Goal: Task Accomplishment & Management: Manage account settings

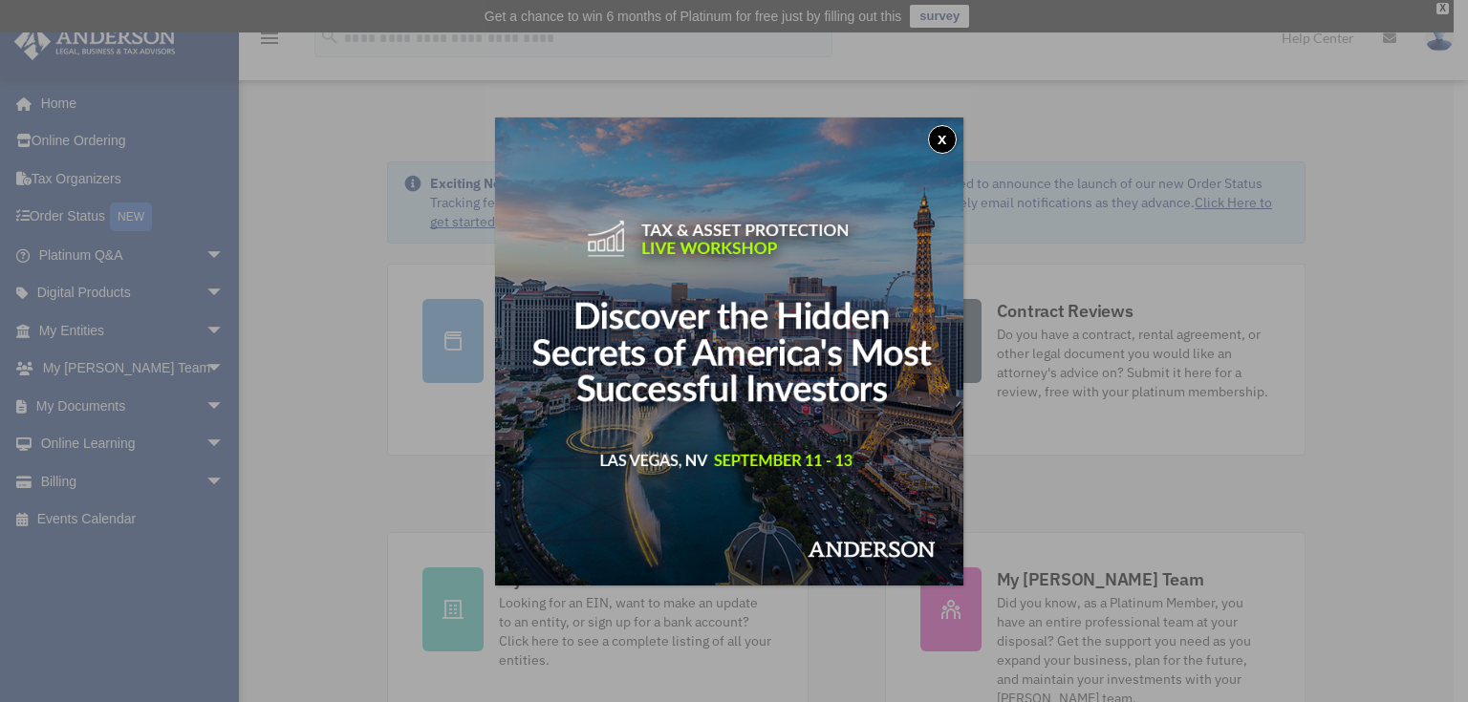
click at [203, 402] on div "x" at bounding box center [734, 351] width 1468 height 702
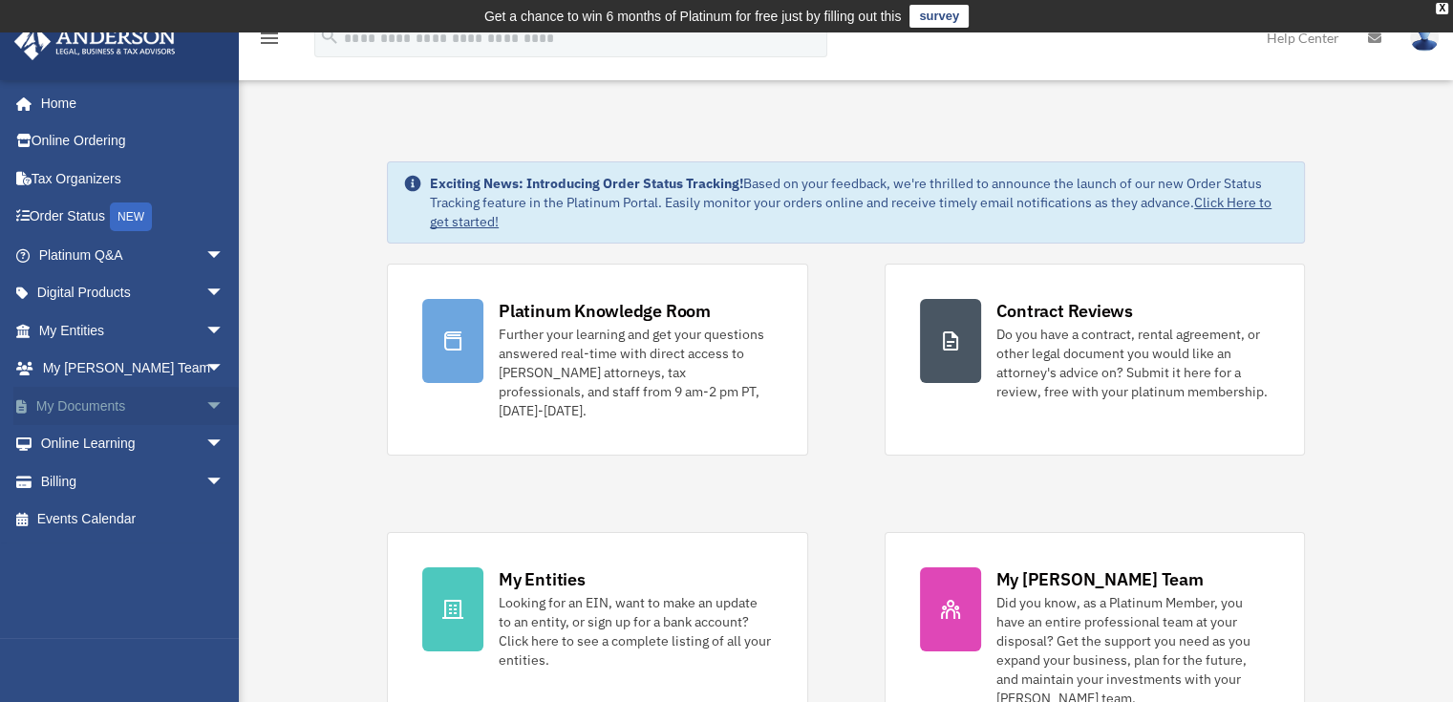
click at [205, 400] on span "arrow_drop_down" at bounding box center [224, 406] width 38 height 39
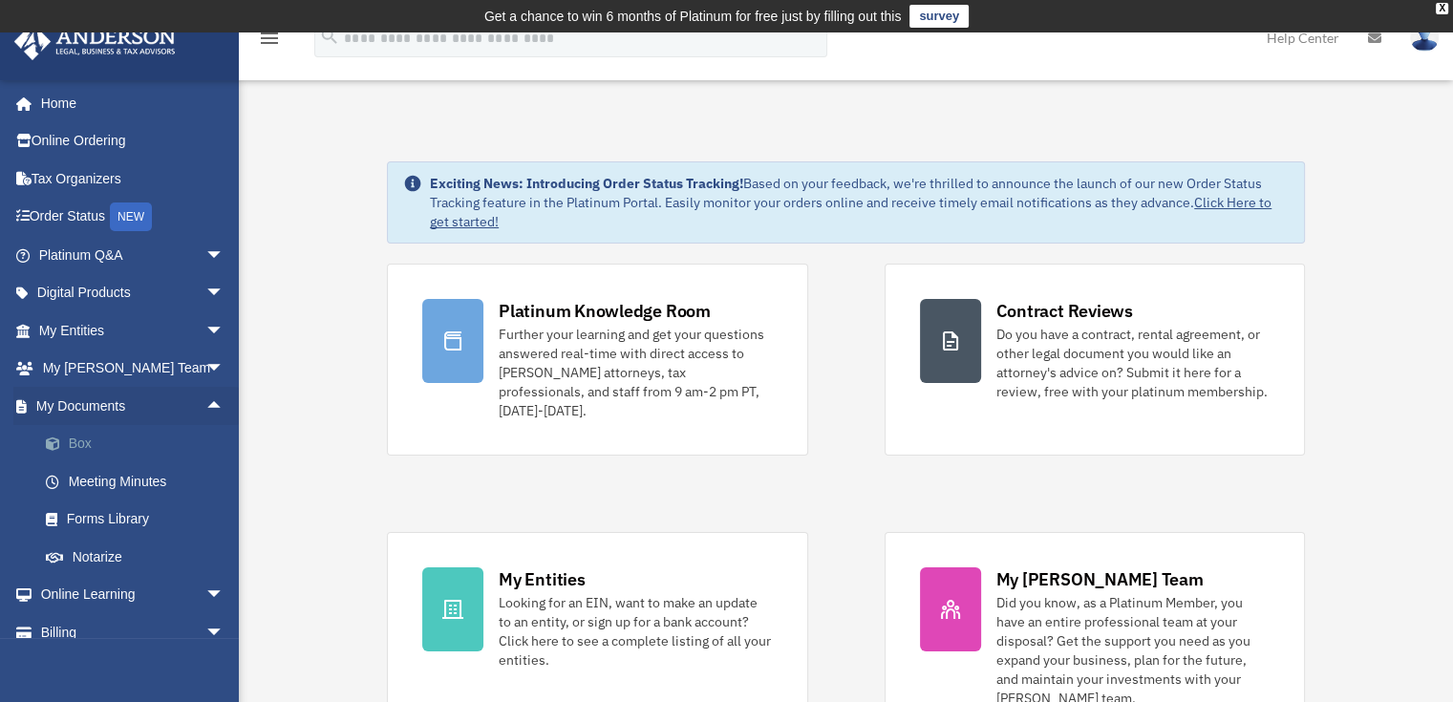
click at [96, 439] on link "Box" at bounding box center [140, 444] width 226 height 38
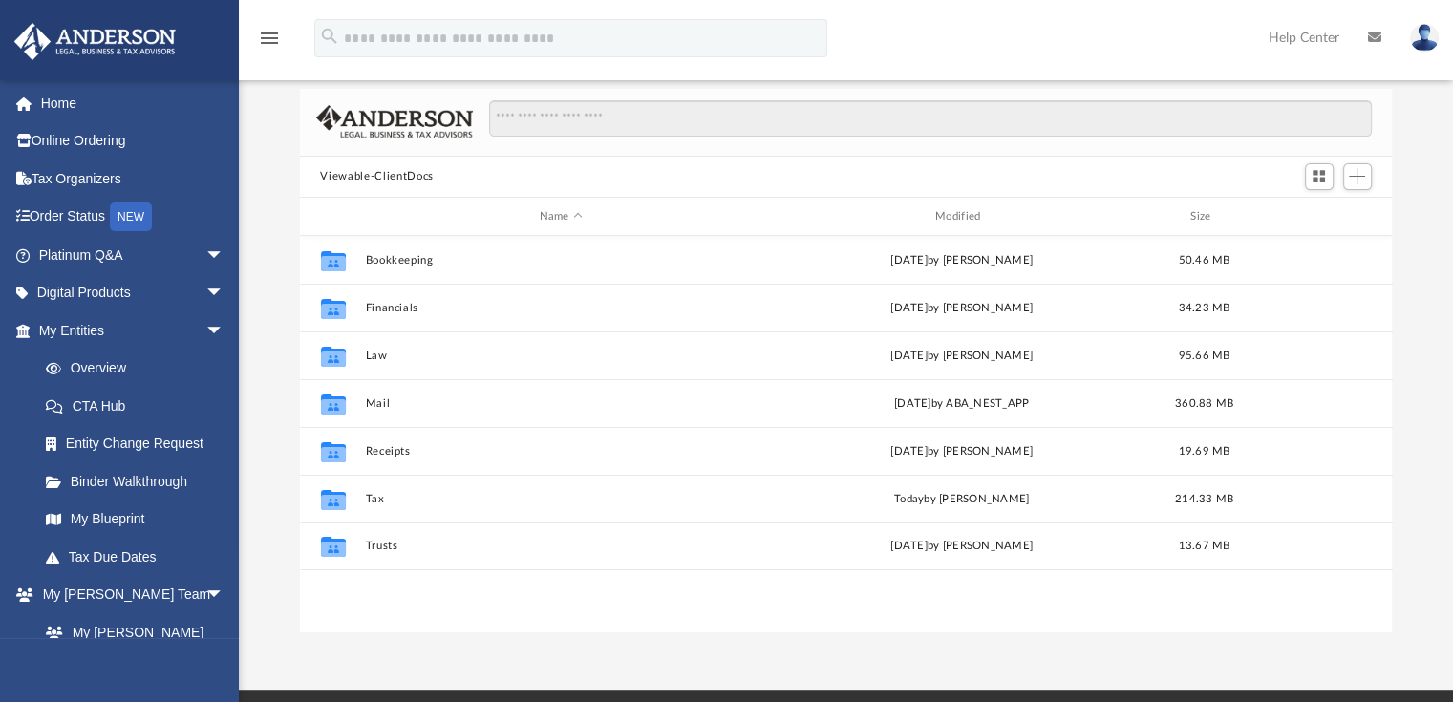
scroll to position [191, 0]
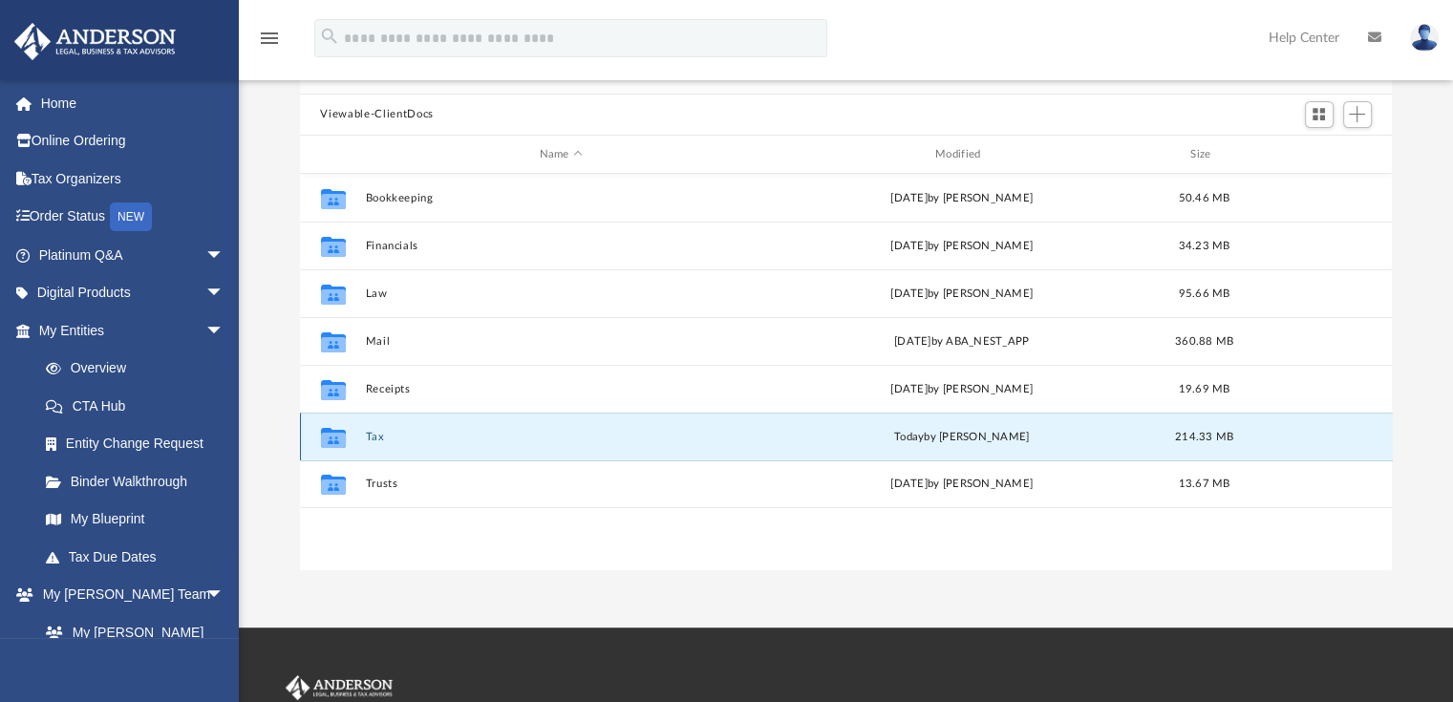
click at [382, 436] on button "Tax" at bounding box center [561, 437] width 392 height 12
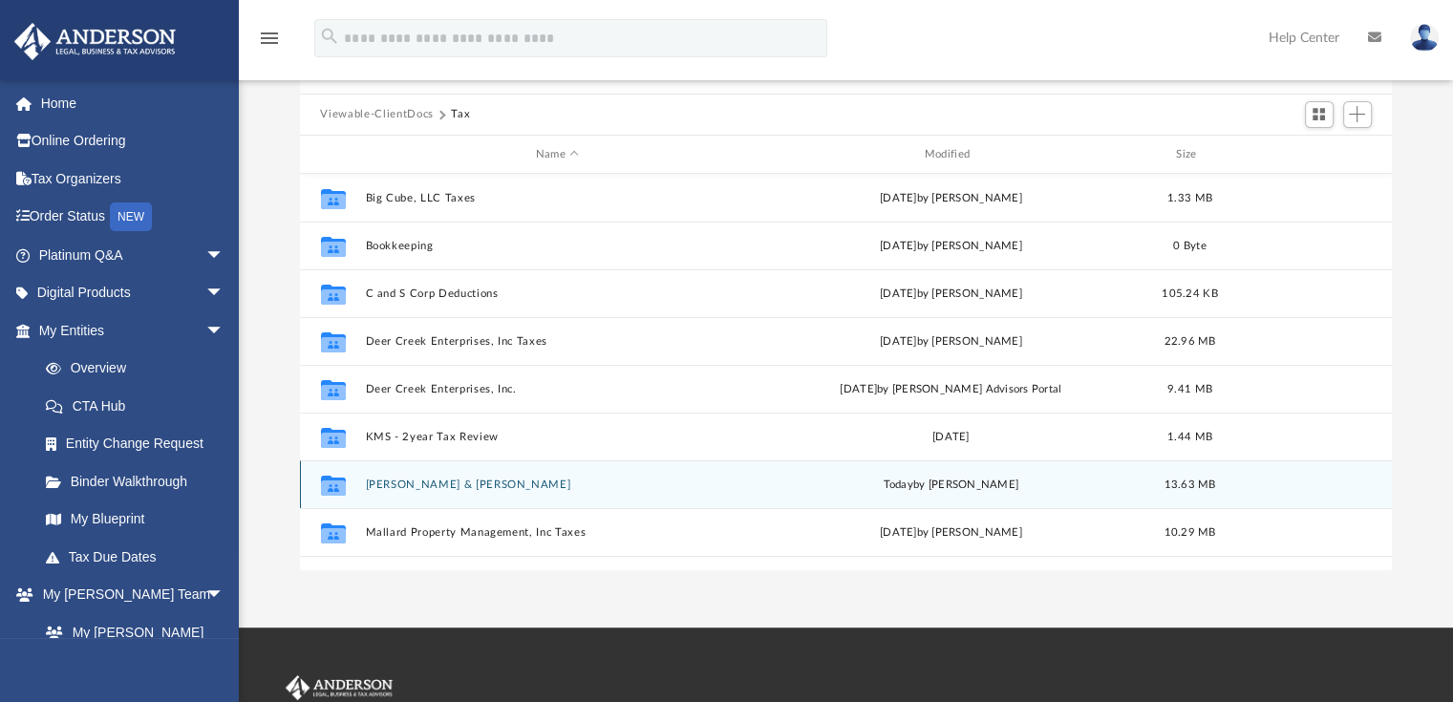
click at [451, 482] on button "[PERSON_NAME] [PERSON_NAME]" at bounding box center [557, 485] width 385 height 12
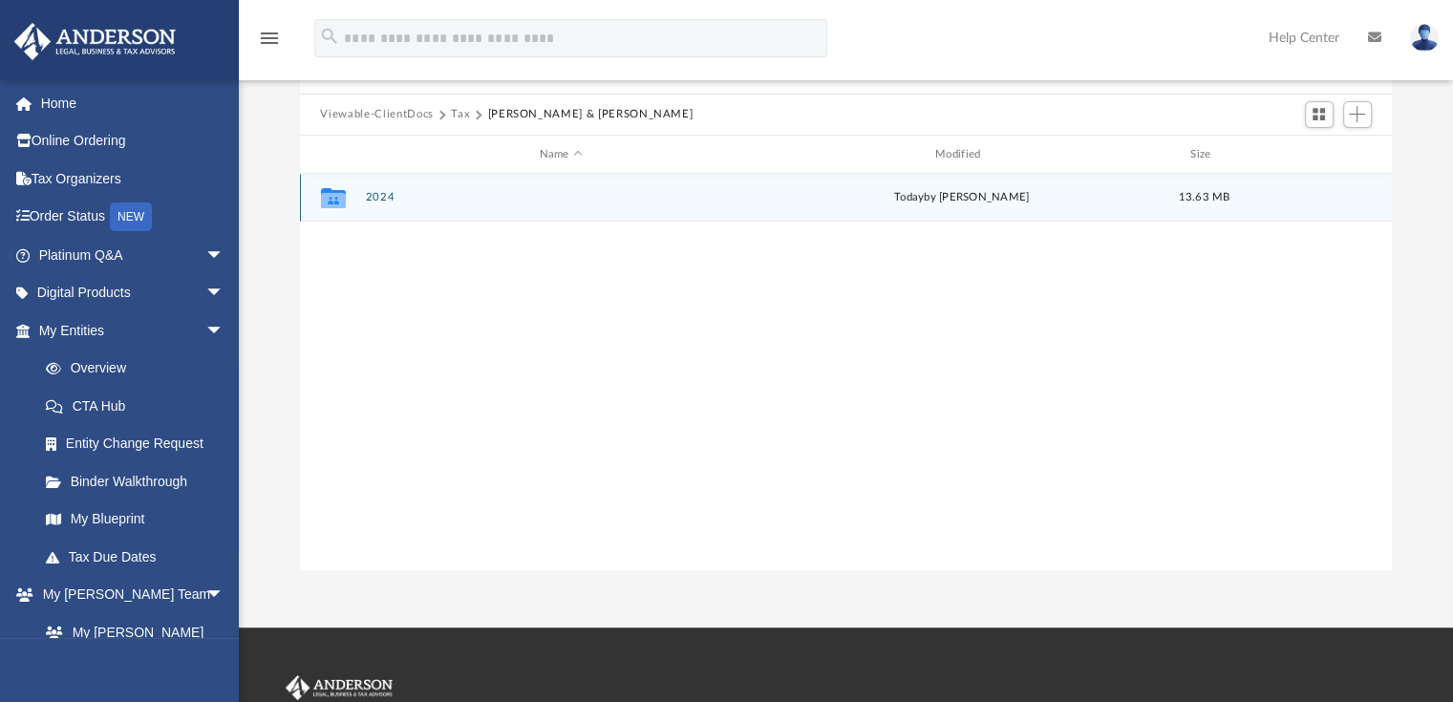
click at [386, 199] on button "2024" at bounding box center [561, 198] width 392 height 12
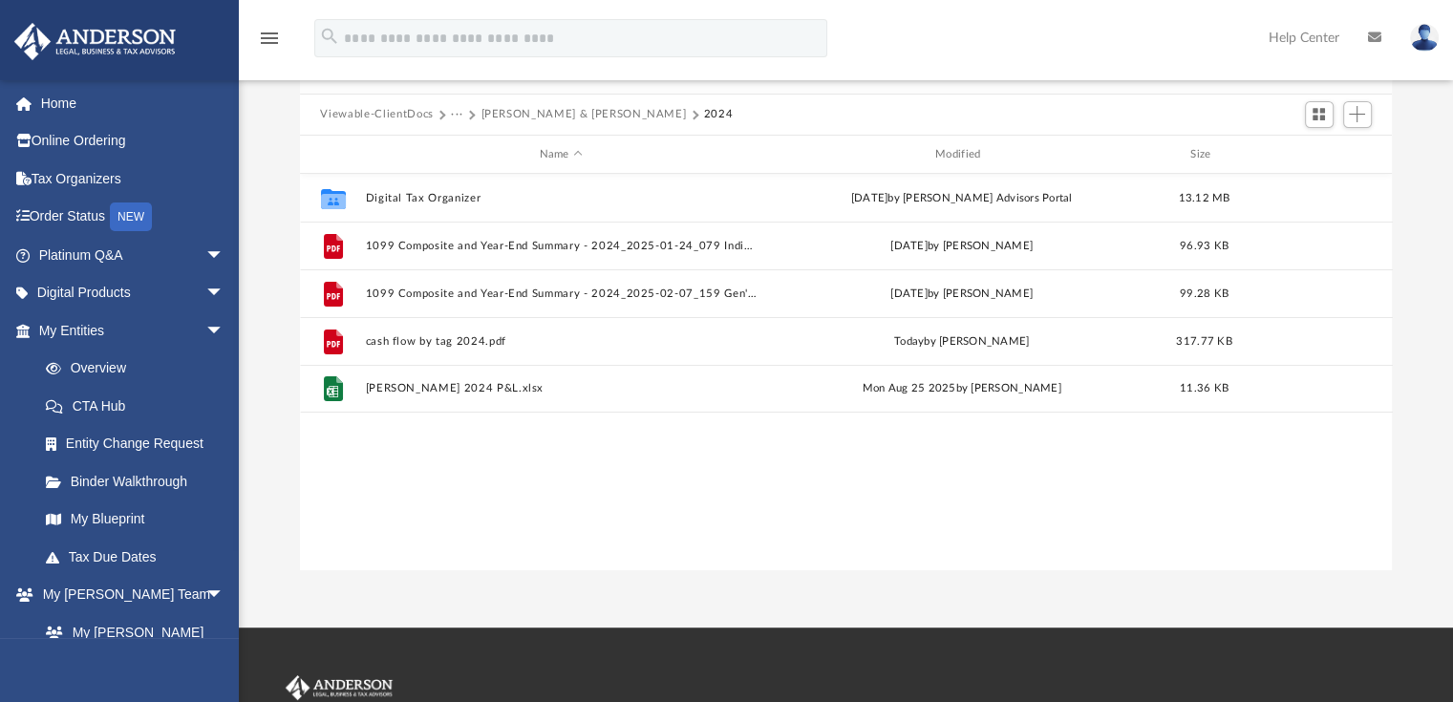
click at [496, 112] on button "[PERSON_NAME] [PERSON_NAME]" at bounding box center [583, 114] width 205 height 17
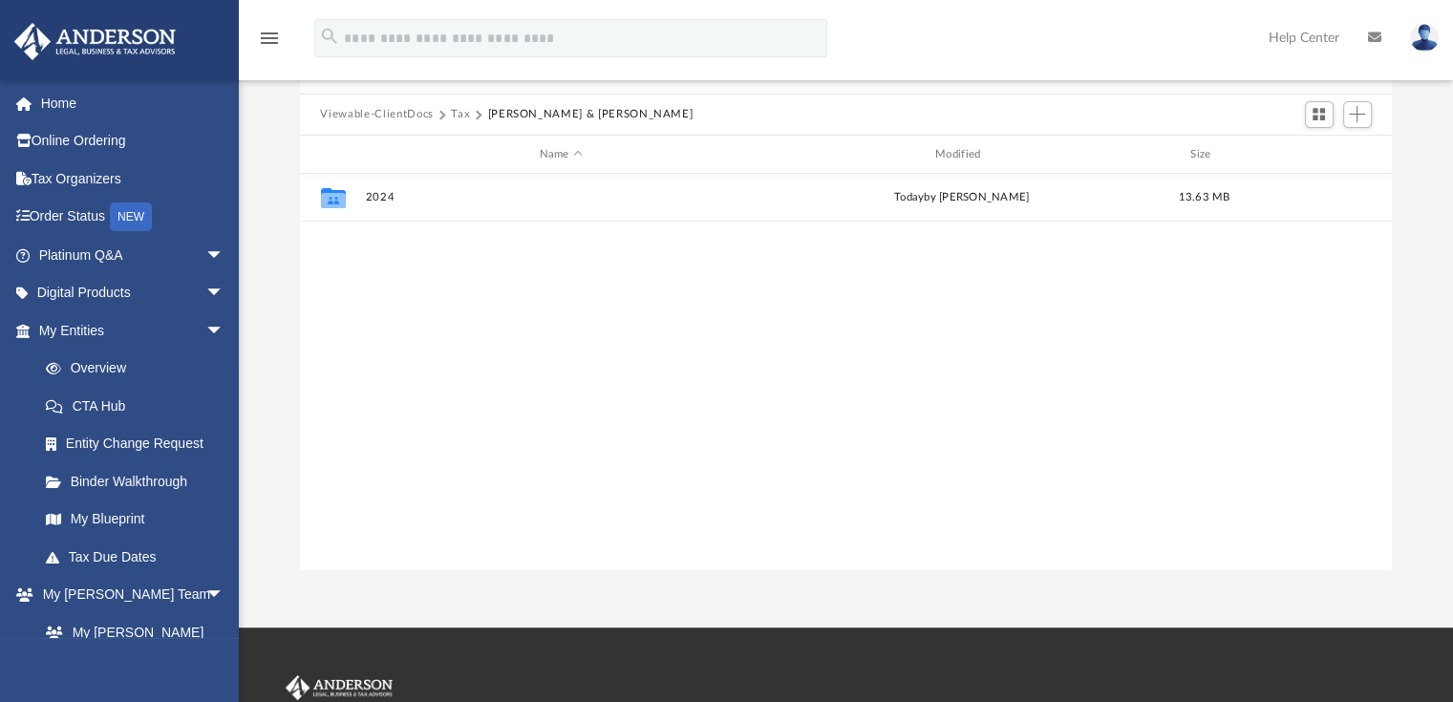
click at [454, 114] on button "Tax" at bounding box center [460, 114] width 19 height 17
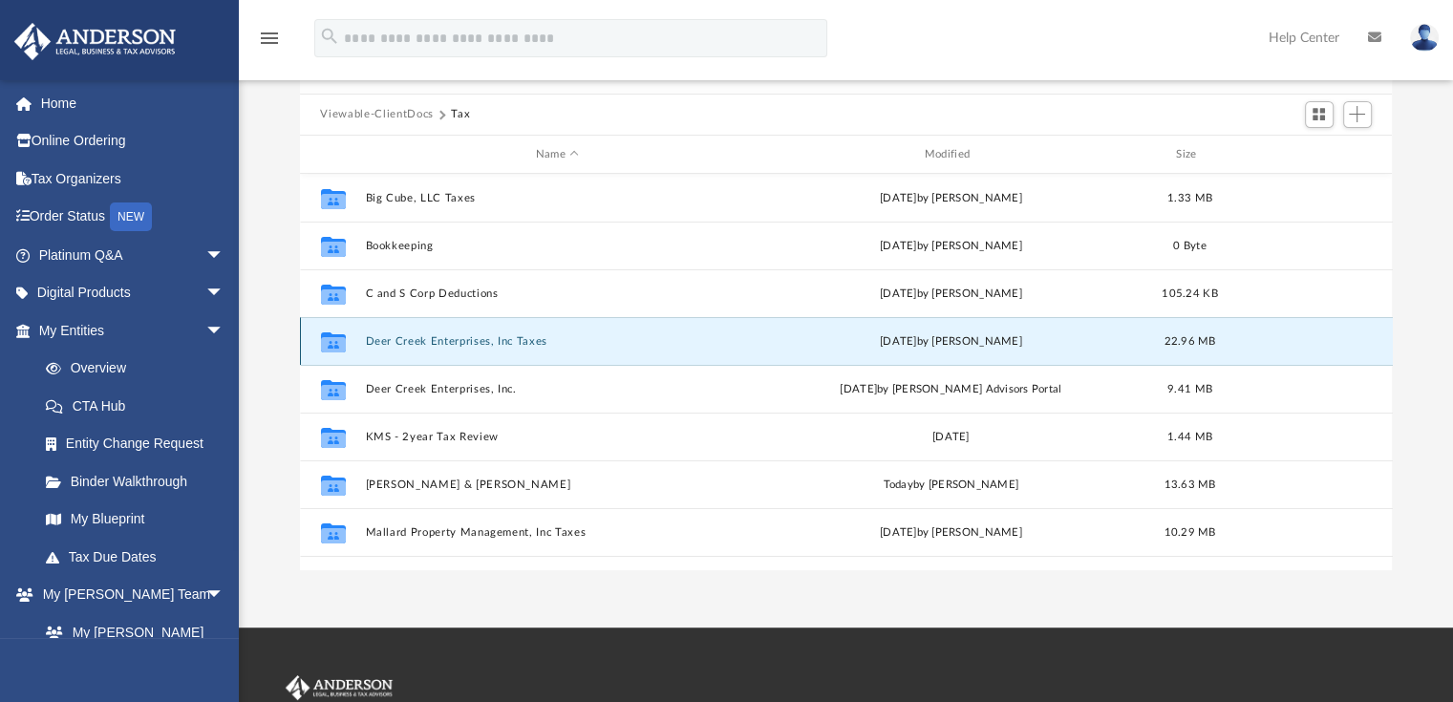
click at [468, 344] on button "Deer Creek Enterprises, Inc Taxes" at bounding box center [557, 341] width 385 height 12
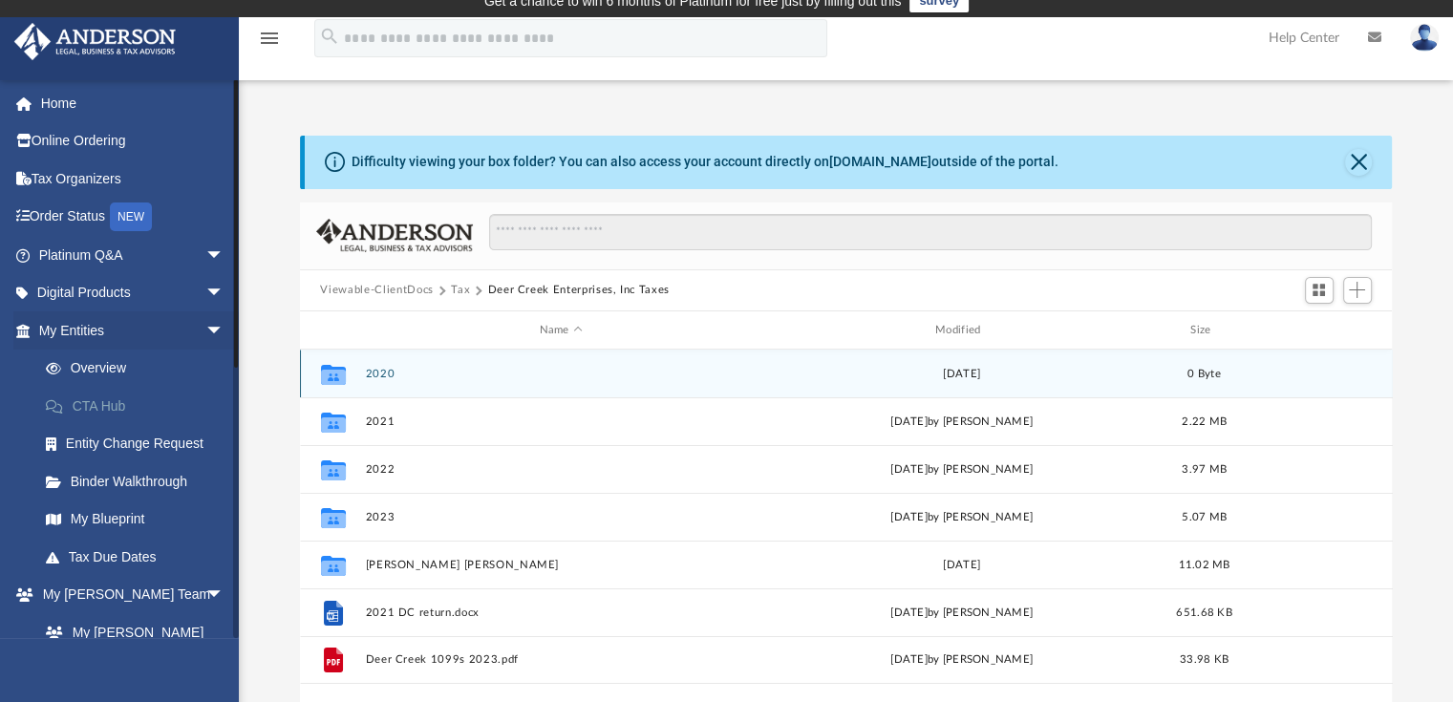
scroll to position [0, 0]
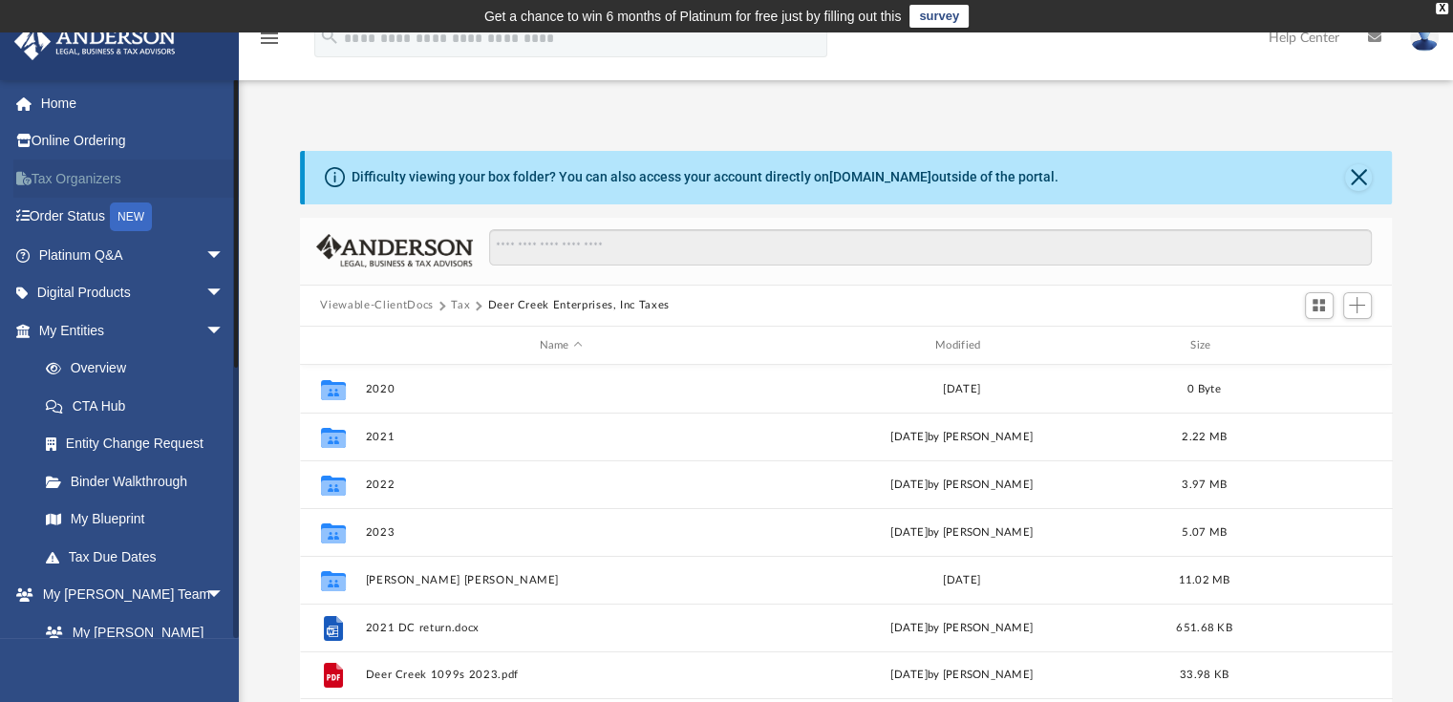
click at [95, 182] on link "Tax Organizers" at bounding box center [133, 179] width 240 height 38
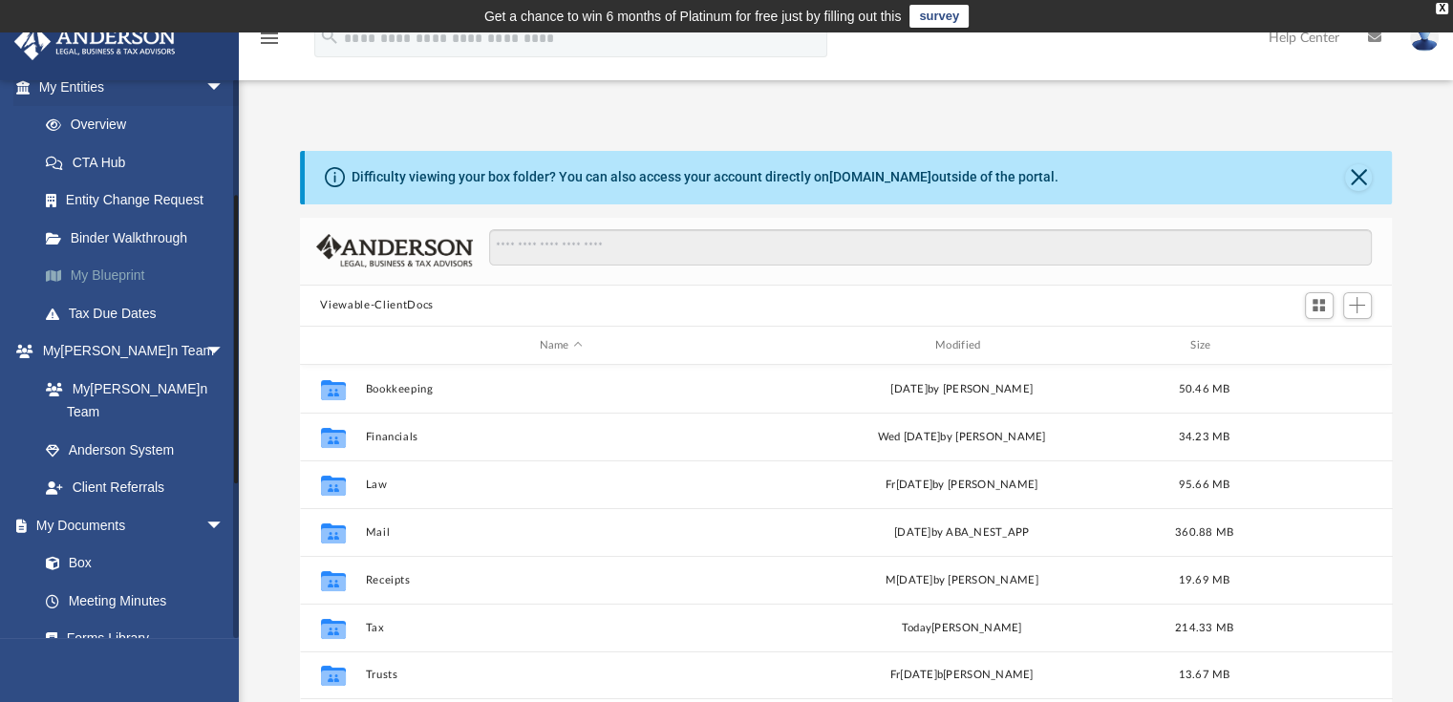
scroll to position [287, 0]
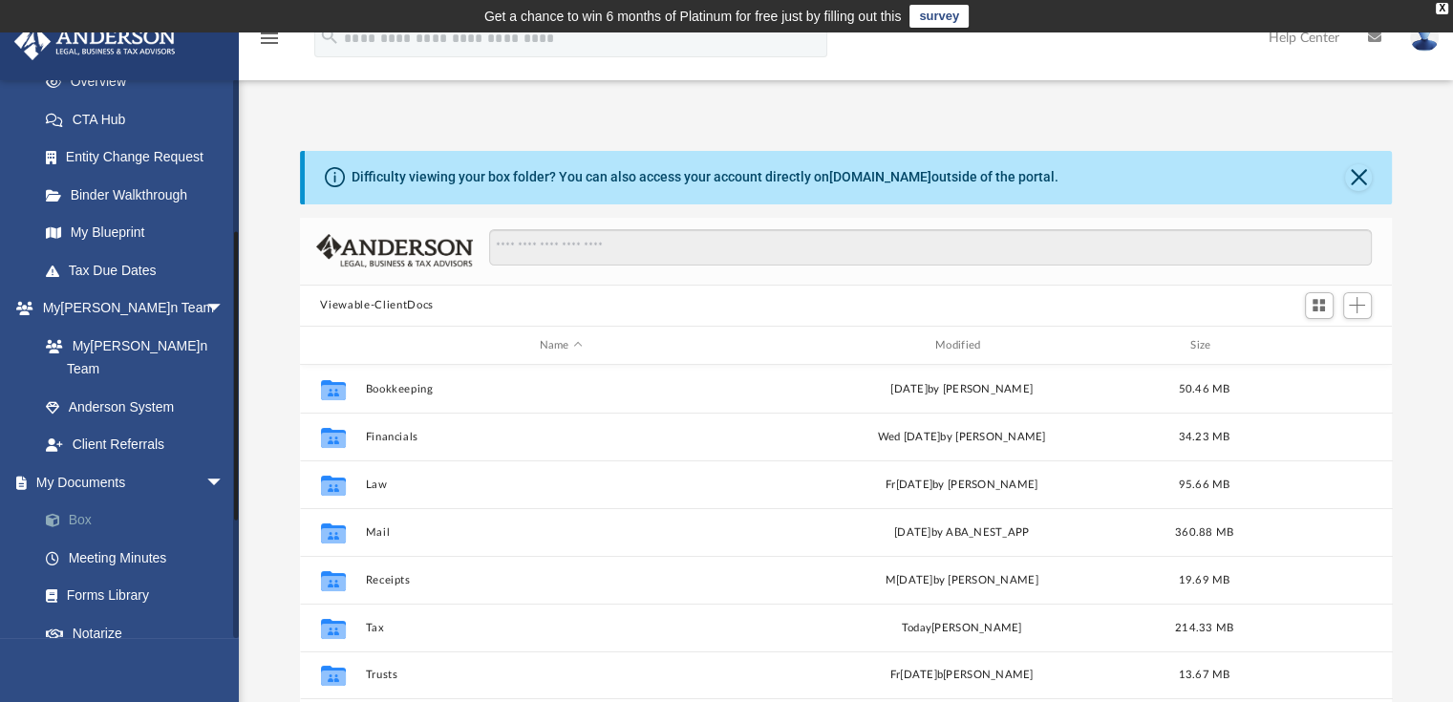
click at [86, 502] on link "Box" at bounding box center [140, 521] width 226 height 38
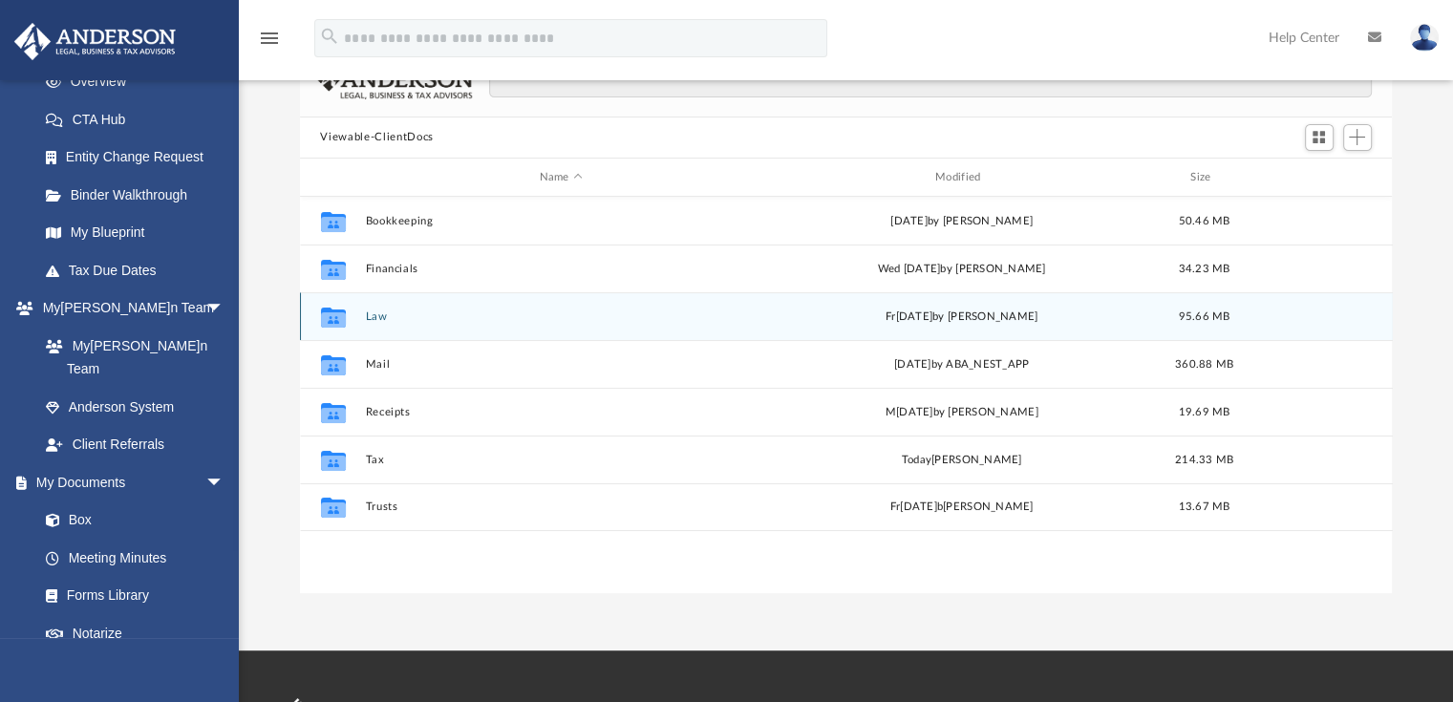
scroll to position [191, 0]
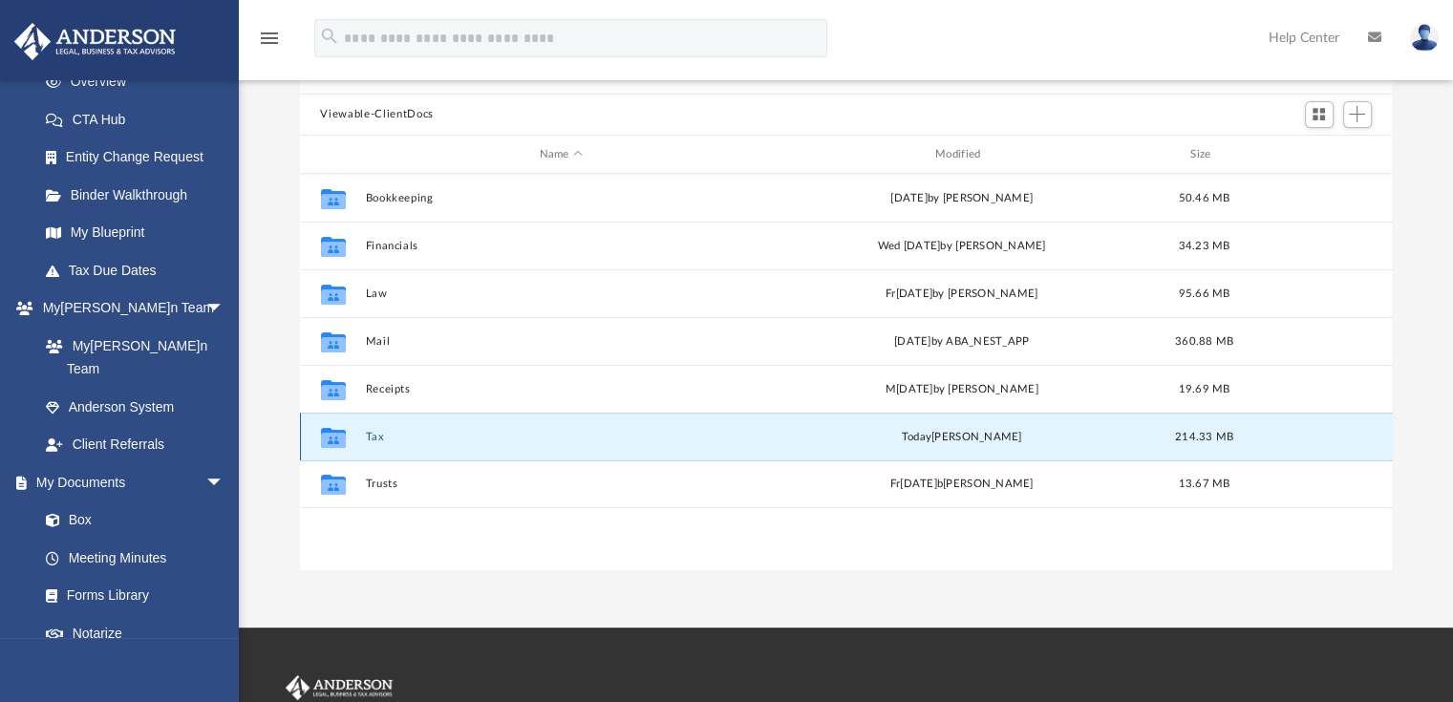
click at [368, 435] on button "Tax" at bounding box center [561, 437] width 392 height 12
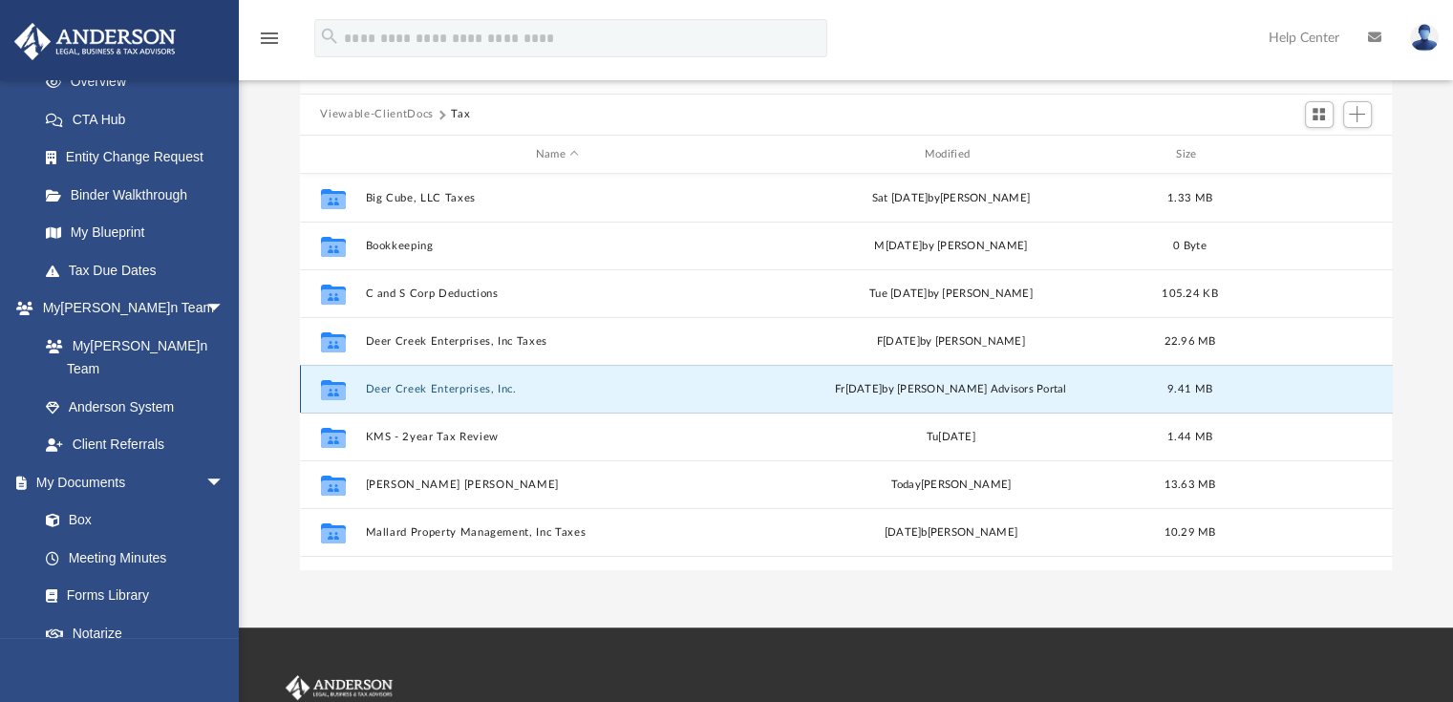
click at [417, 390] on button "Deer Creek Enterprises, Inc." at bounding box center [557, 389] width 385 height 12
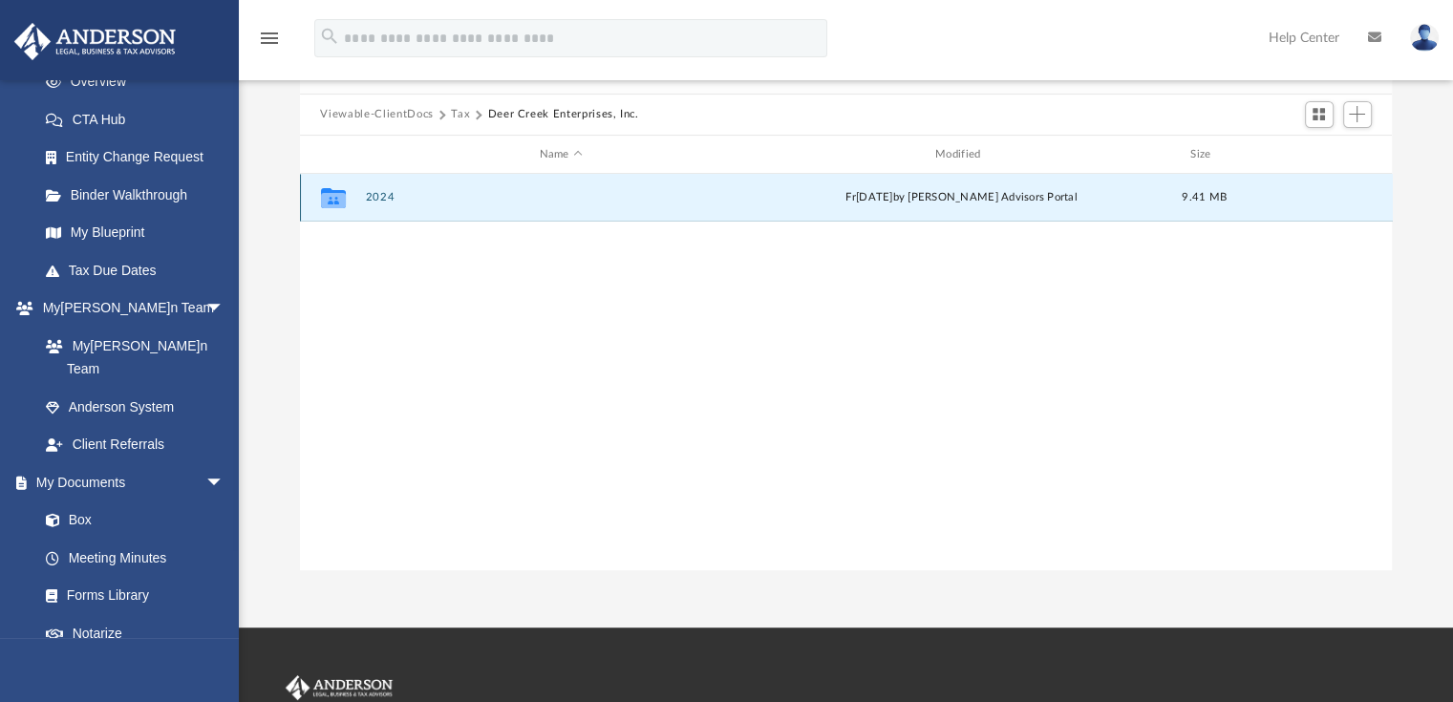
click at [375, 198] on button "2024" at bounding box center [561, 198] width 392 height 12
click at [422, 194] on button "Digital Tax Organizer" at bounding box center [561, 198] width 392 height 12
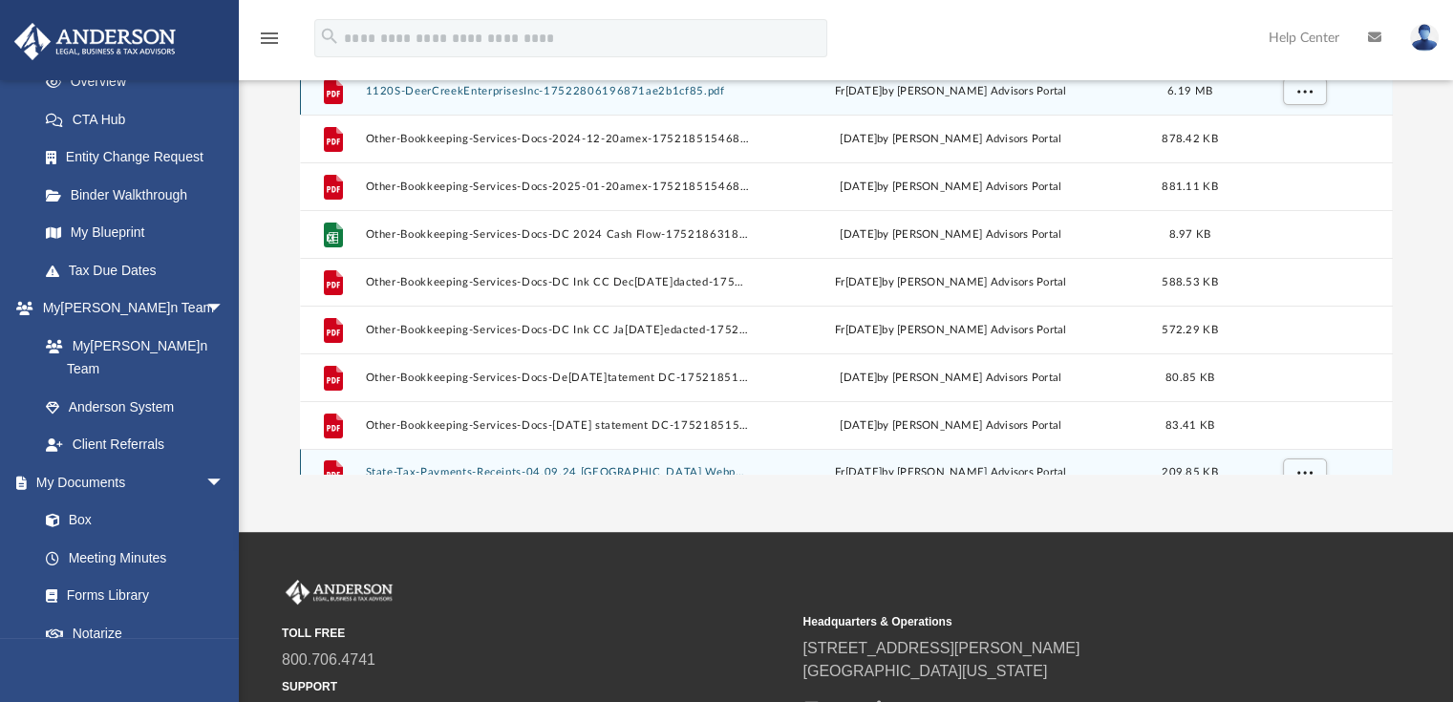
scroll to position [0, 0]
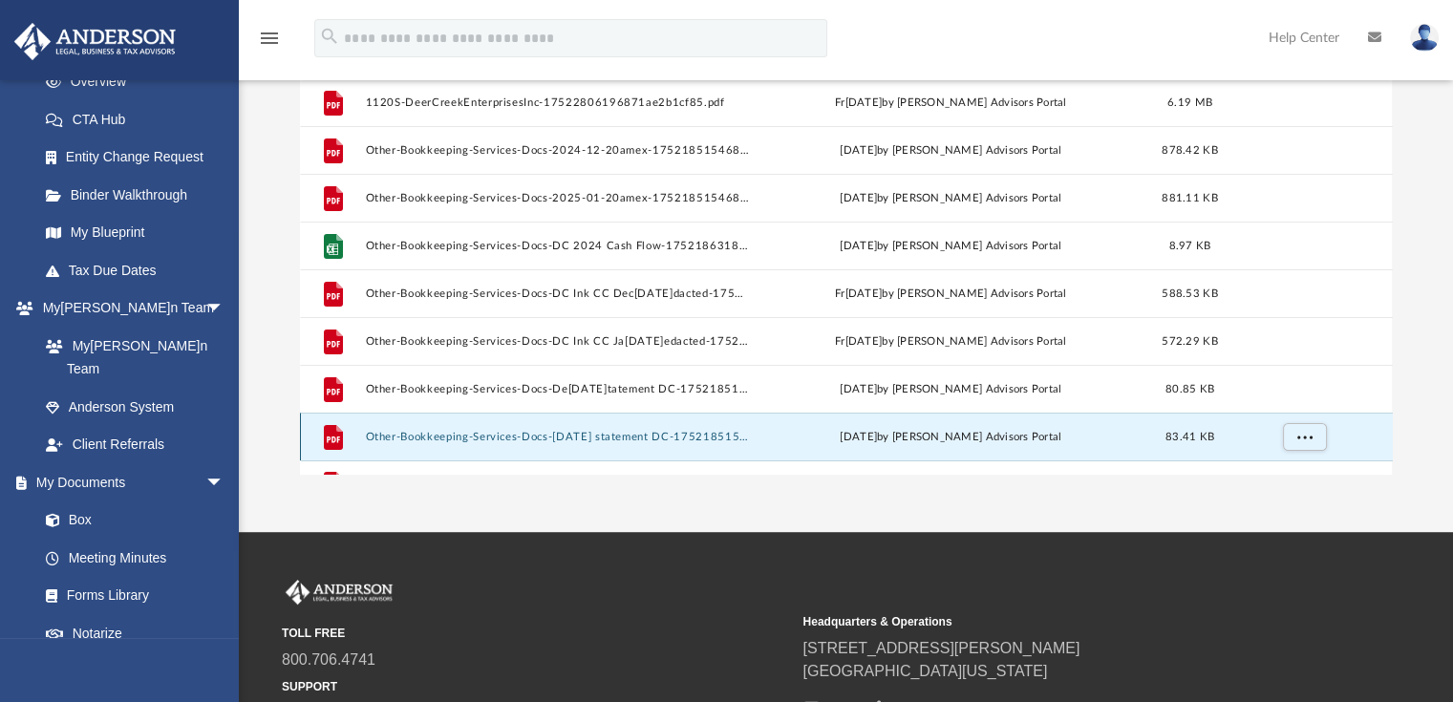
click at [571, 437] on button "Other-Bookkeeping-Services-Docs-[DATE] statement DC-1752185152687039400b9e1.pdf" at bounding box center [557, 437] width 385 height 12
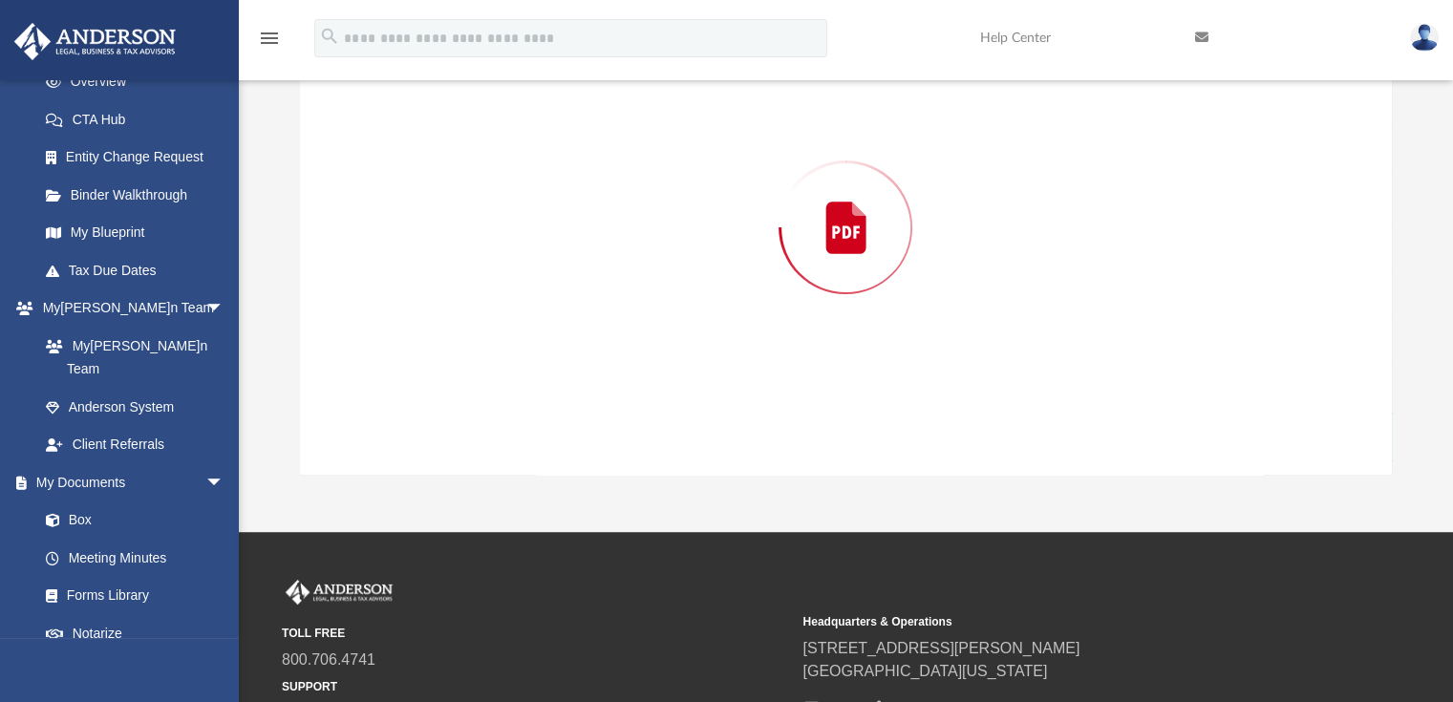
scroll to position [218, 0]
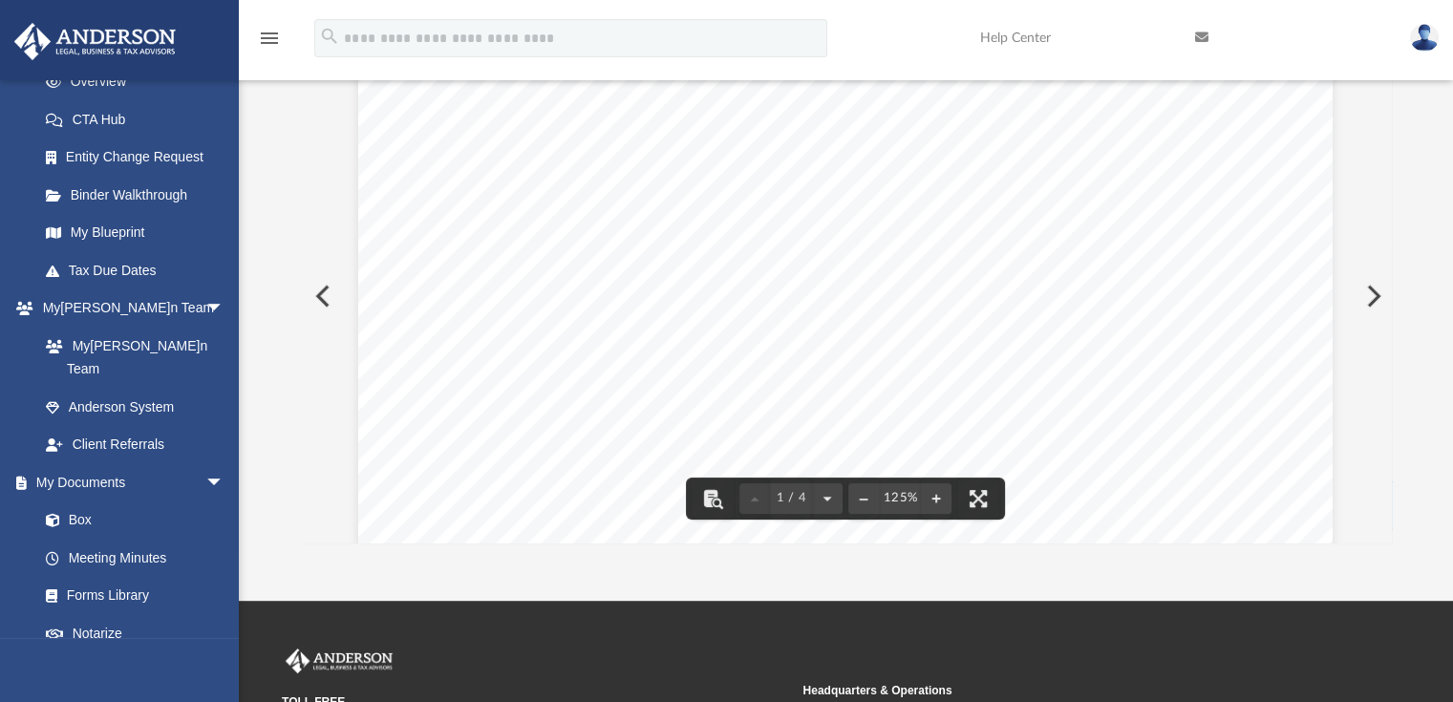
click at [322, 289] on button "Preview" at bounding box center [321, 296] width 42 height 54
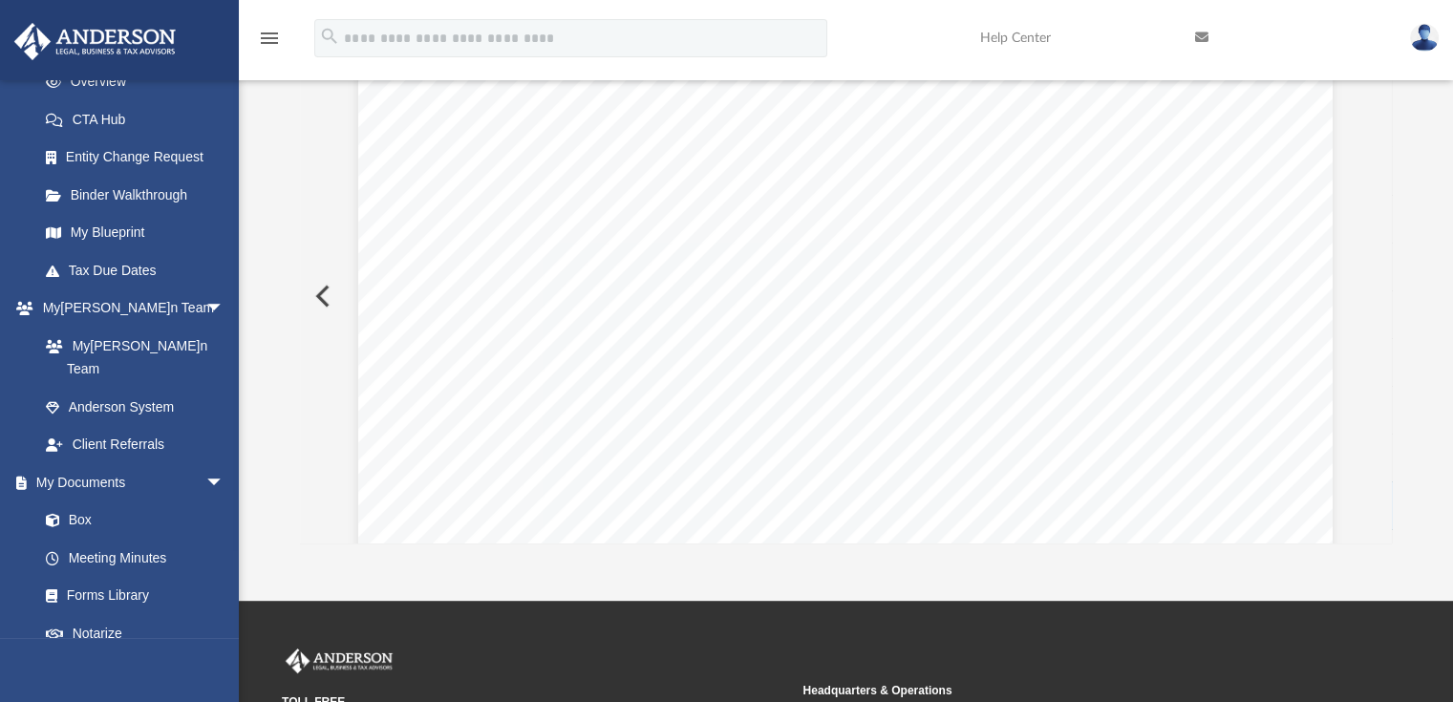
click at [322, 289] on button "Preview" at bounding box center [321, 296] width 42 height 54
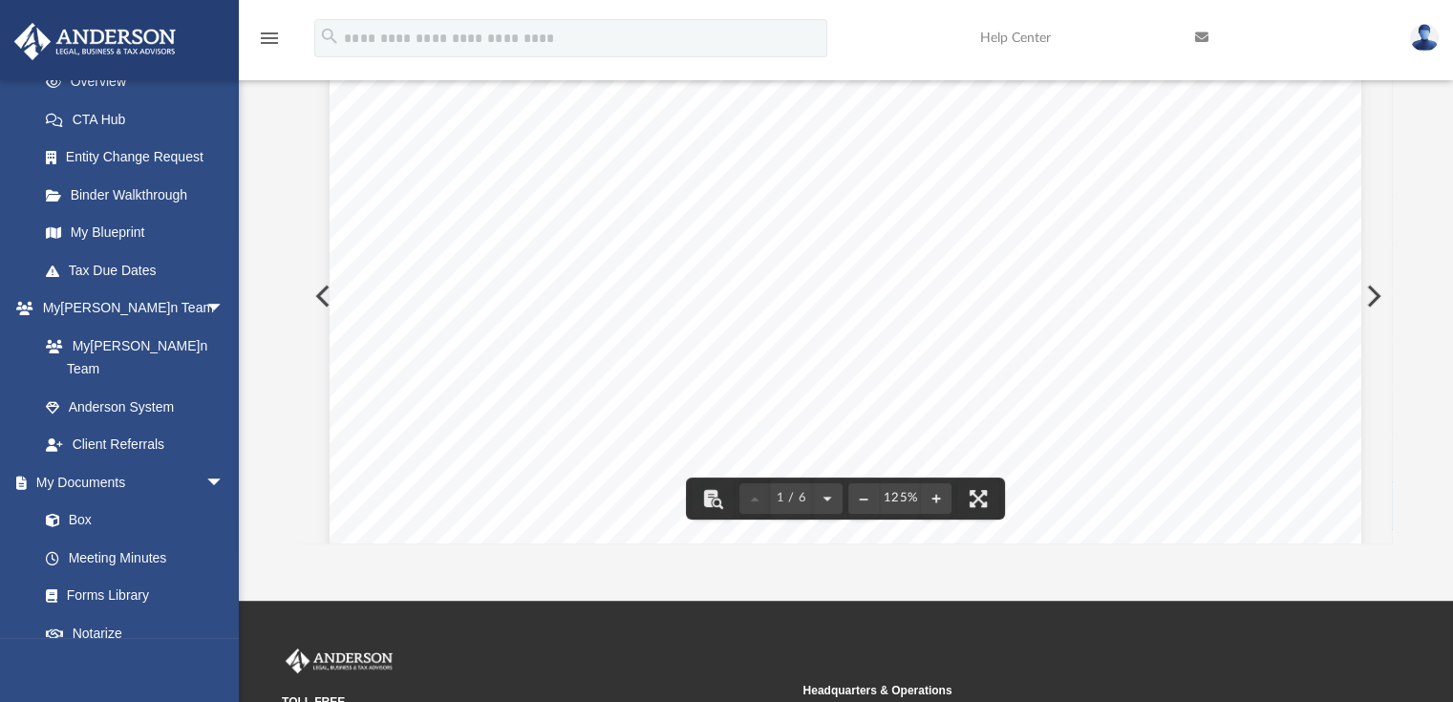
click at [330, 295] on div "[PERSON_NAME]e's Business Rewards Card DEER CREEK E[PERSON_NAME] Closing Date 0…" at bounding box center [846, 694] width 1032 height 1261
click at [321, 294] on button "Preview" at bounding box center [321, 296] width 42 height 54
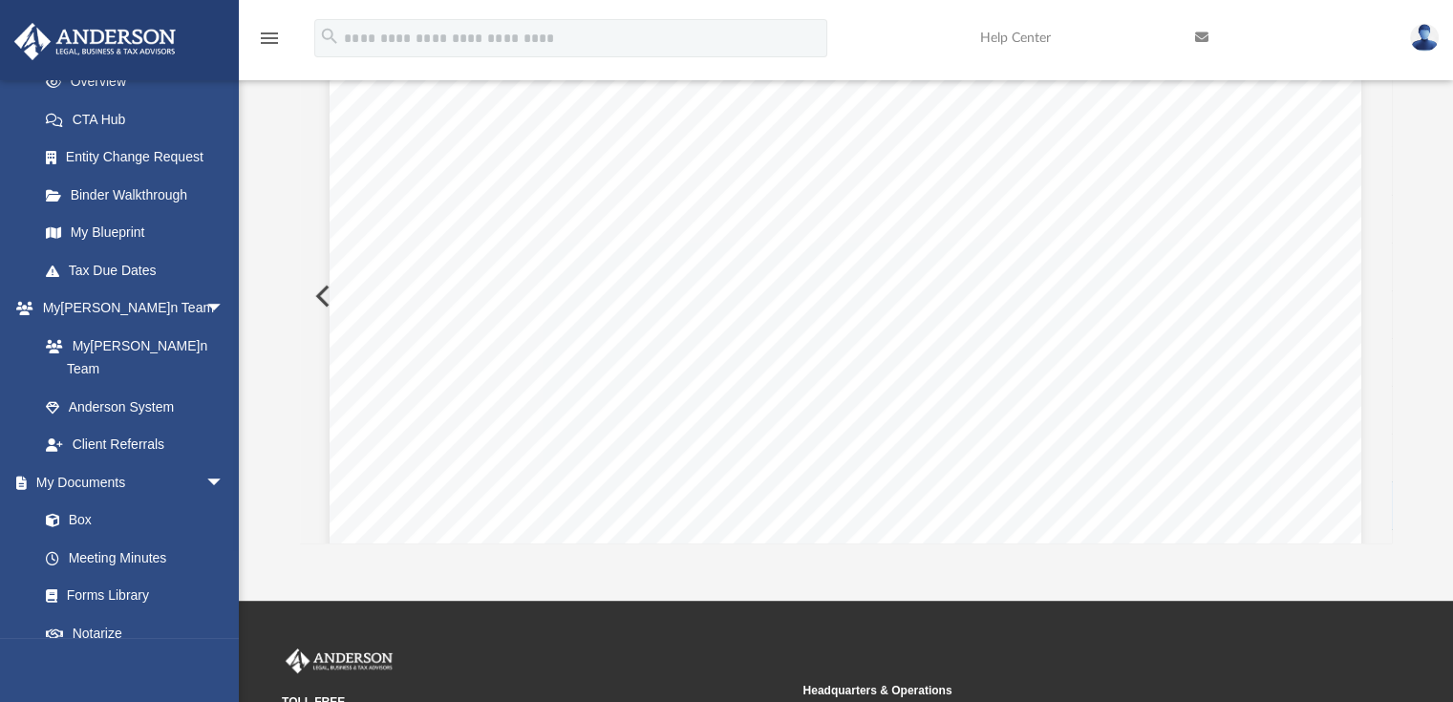
click at [321, 294] on button "Preview" at bounding box center [321, 296] width 42 height 54
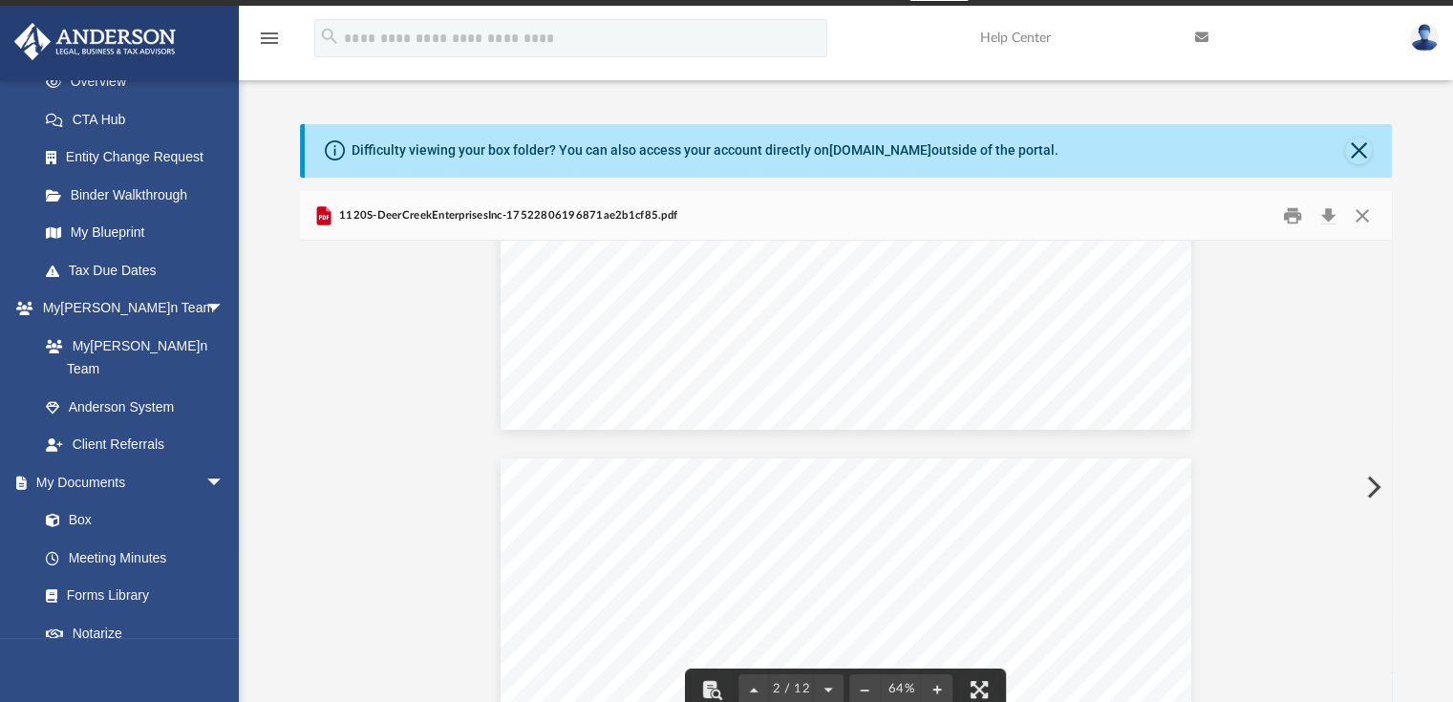
scroll to position [287, 0]
click at [1358, 150] on button "Close" at bounding box center [1358, 151] width 27 height 27
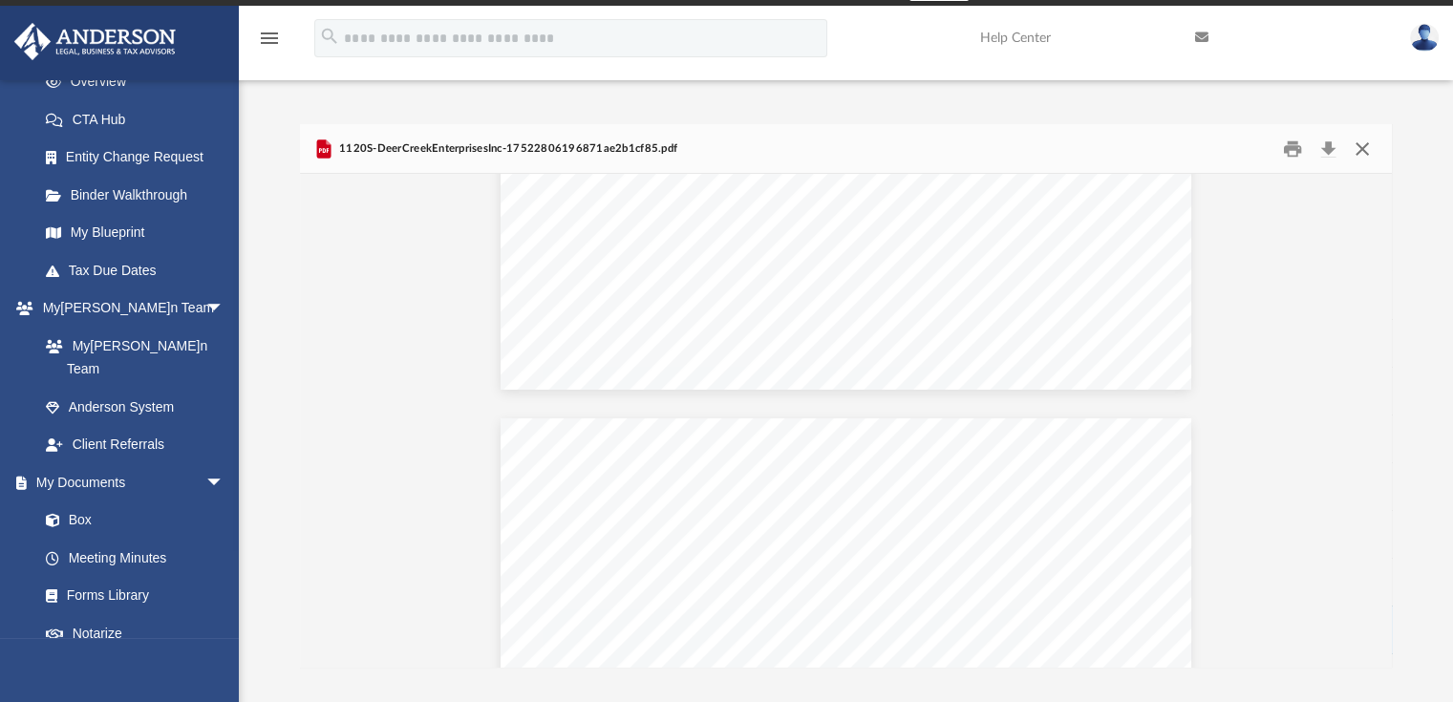
click at [1358, 150] on button "Close" at bounding box center [1362, 149] width 34 height 30
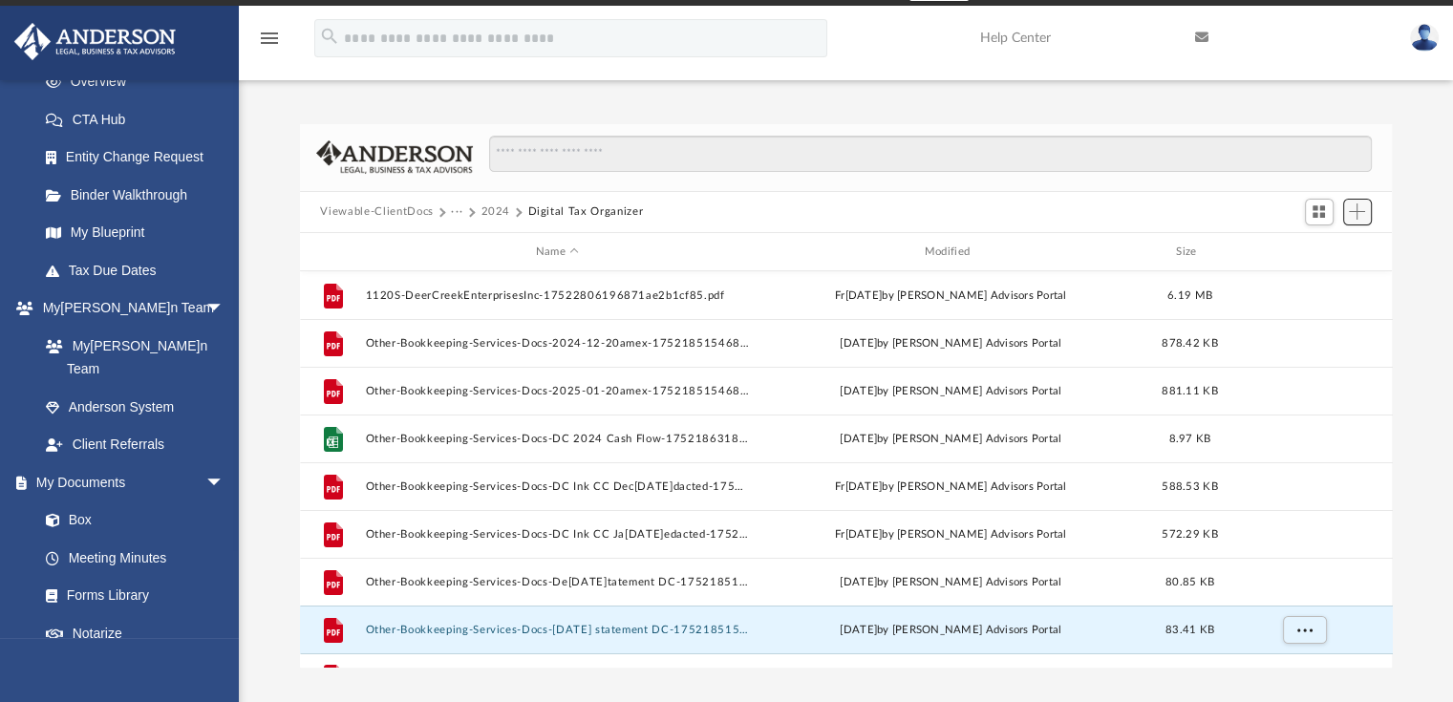
click at [1361, 211] on span "Add" at bounding box center [1357, 212] width 16 height 16
click at [1314, 247] on li "Upload" at bounding box center [1329, 250] width 61 height 20
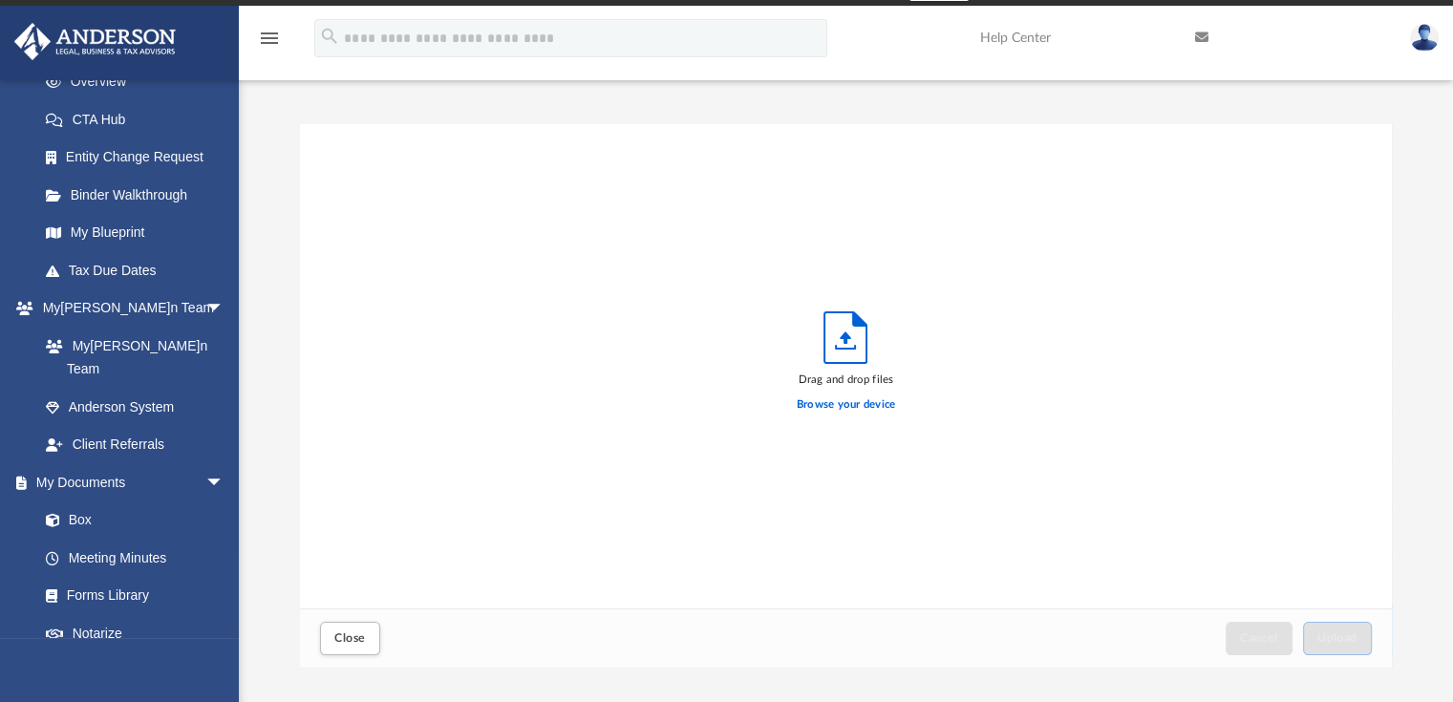
scroll to position [470, 1078]
click at [835, 404] on label "Browse your device" at bounding box center [846, 404] width 99 height 17
click at [0, 0] on input "Browse your device" at bounding box center [0, 0] width 0 height 0
click at [851, 398] on label "Browse your device" at bounding box center [846, 404] width 99 height 17
click at [0, 0] on input "Browse your device" at bounding box center [0, 0] width 0 height 0
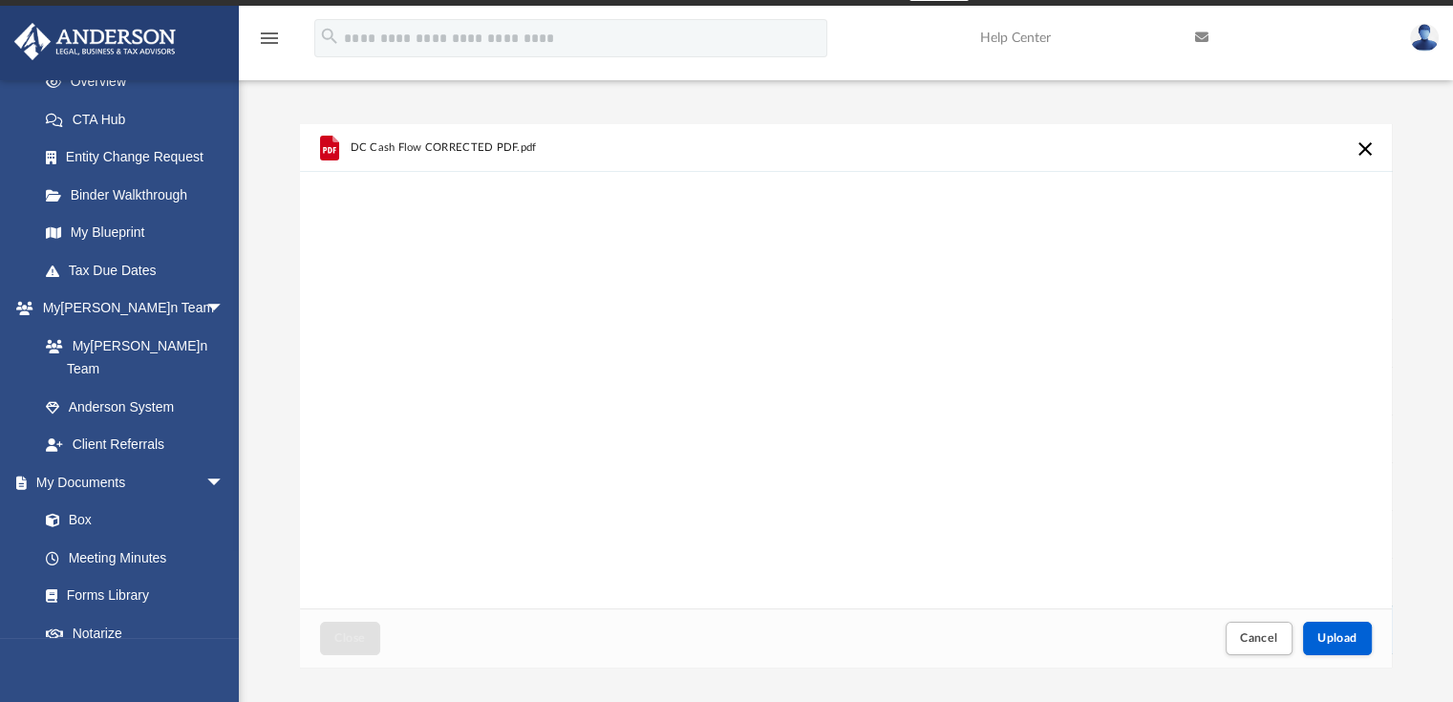
click at [1165, 537] on div "DC Cash Flow CORRECTED PDF.pdf" at bounding box center [846, 366] width 1093 height 485
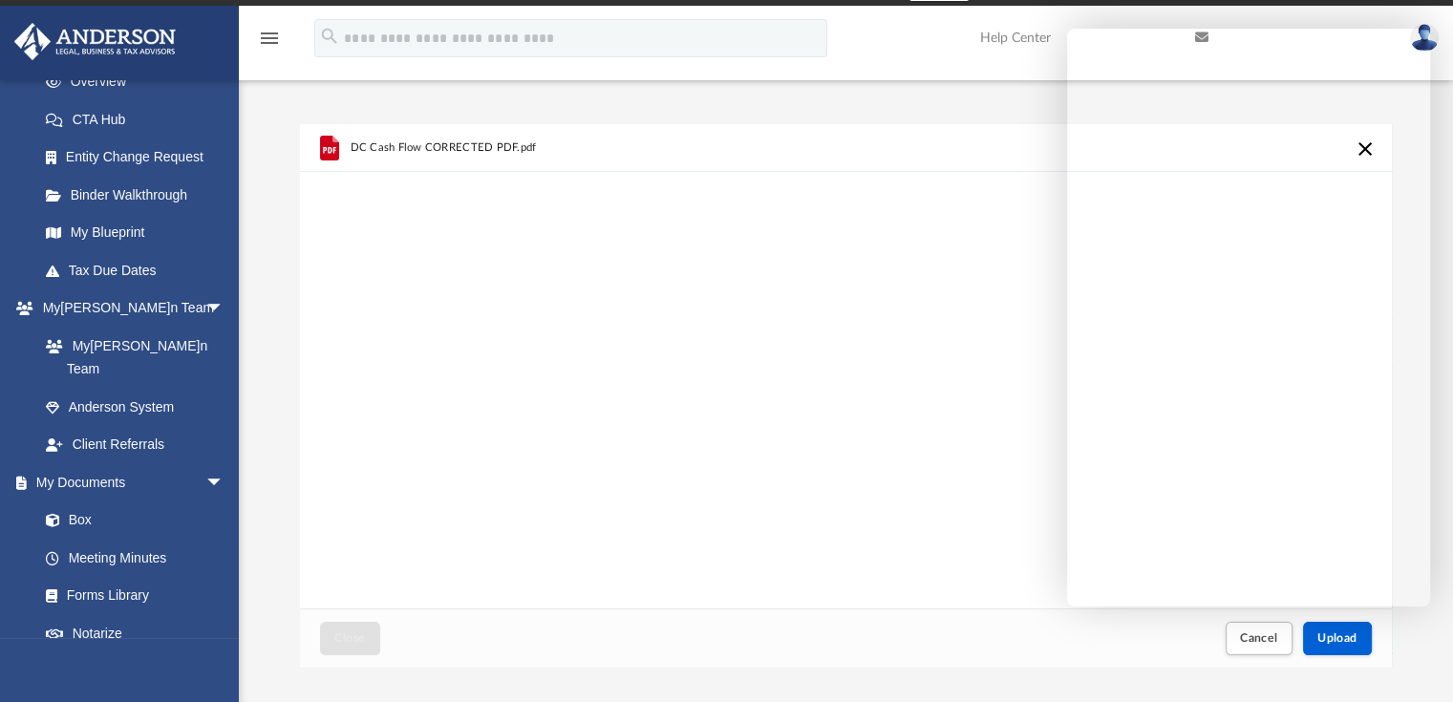
click at [1021, 649] on div "Close Cancel Upload" at bounding box center [846, 638] width 1093 height 58
click at [974, 559] on div "DC Cash Flow CORRECTED PDF.pdf" at bounding box center [846, 366] width 1093 height 485
click at [734, 419] on div "DC Cash Flow CORRECTED PDF.pdf" at bounding box center [846, 366] width 1093 height 485
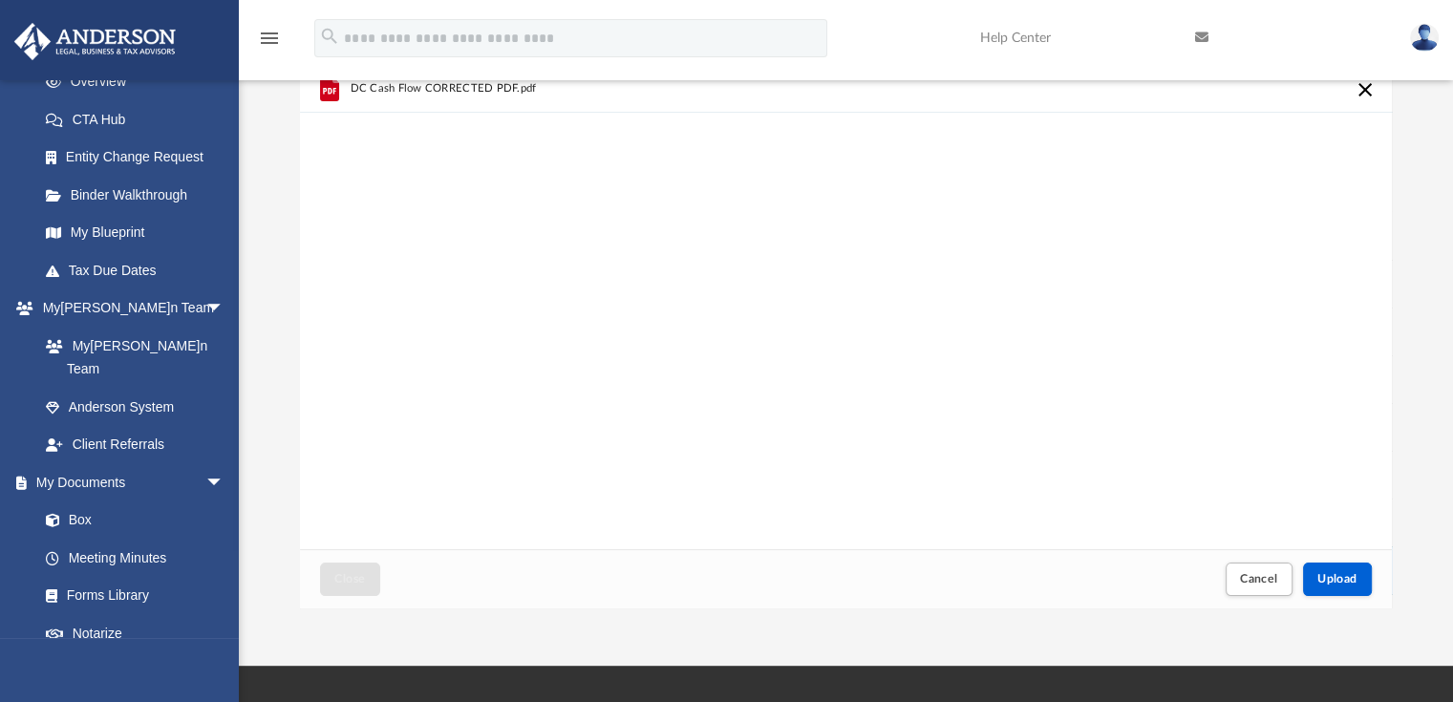
scroll to position [96, 0]
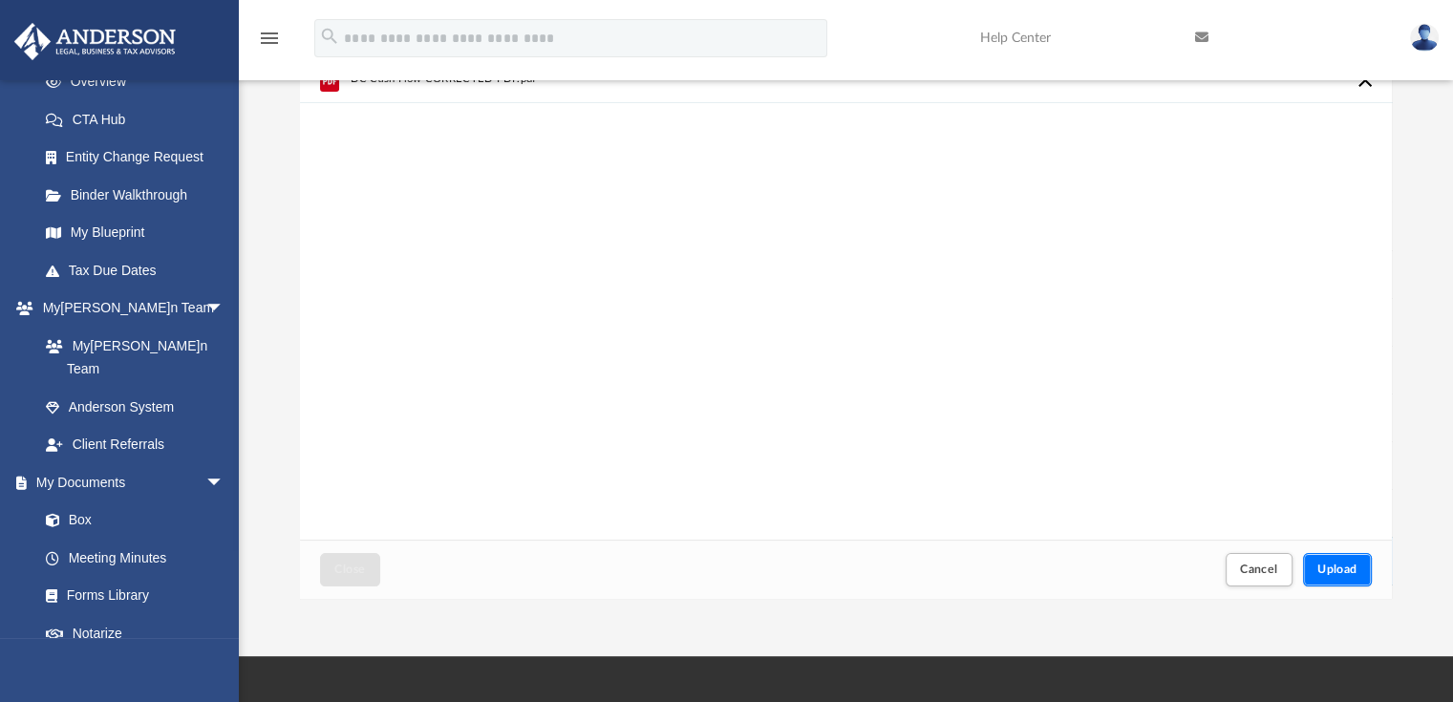
click at [1334, 561] on button "Upload" at bounding box center [1337, 569] width 69 height 33
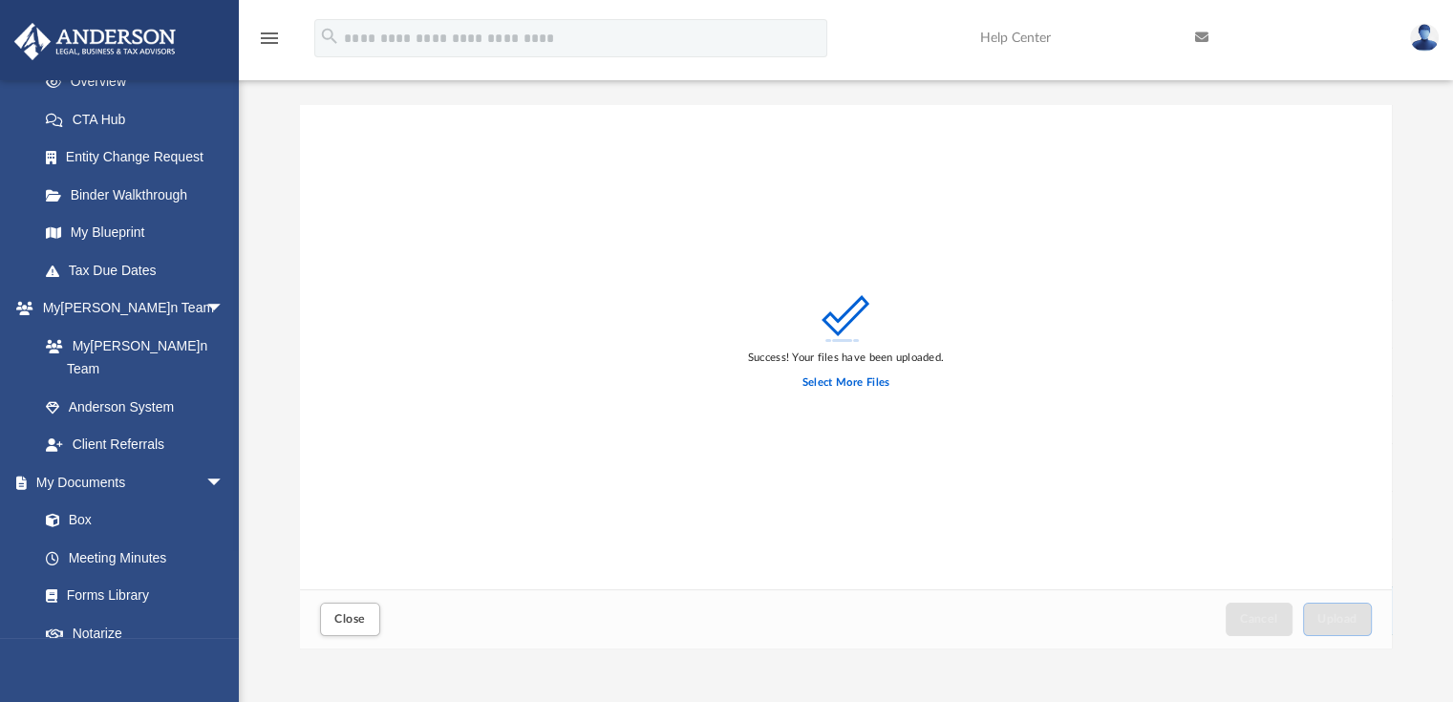
scroll to position [0, 0]
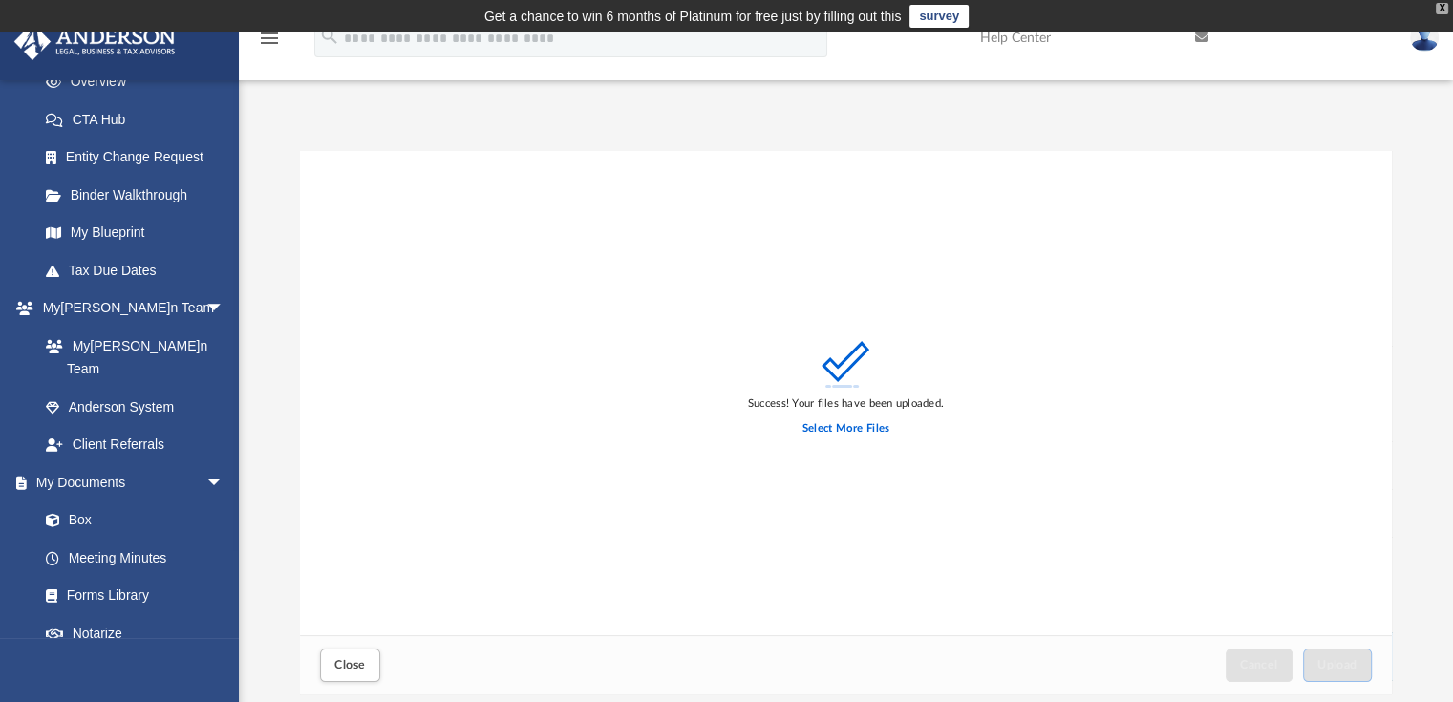
click at [1445, 8] on div "X" at bounding box center [1442, 8] width 12 height 11
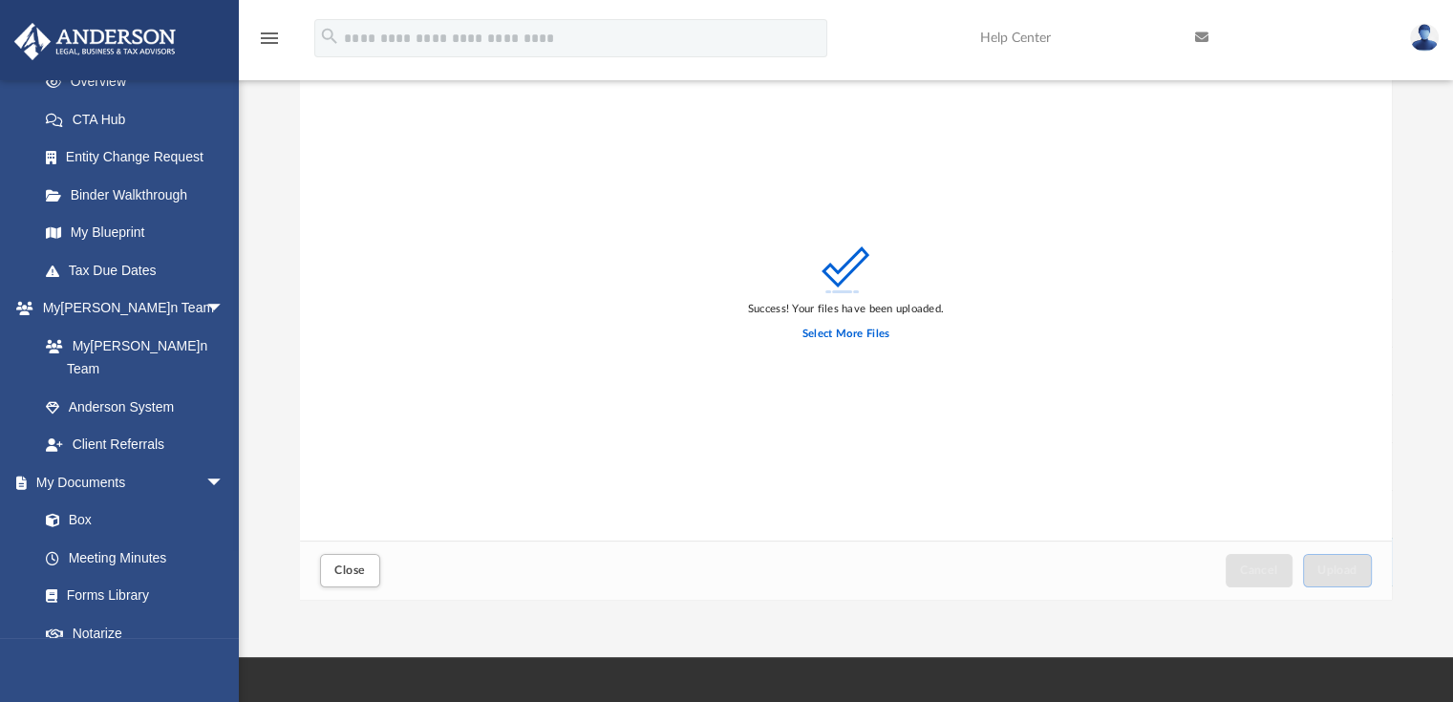
scroll to position [96, 0]
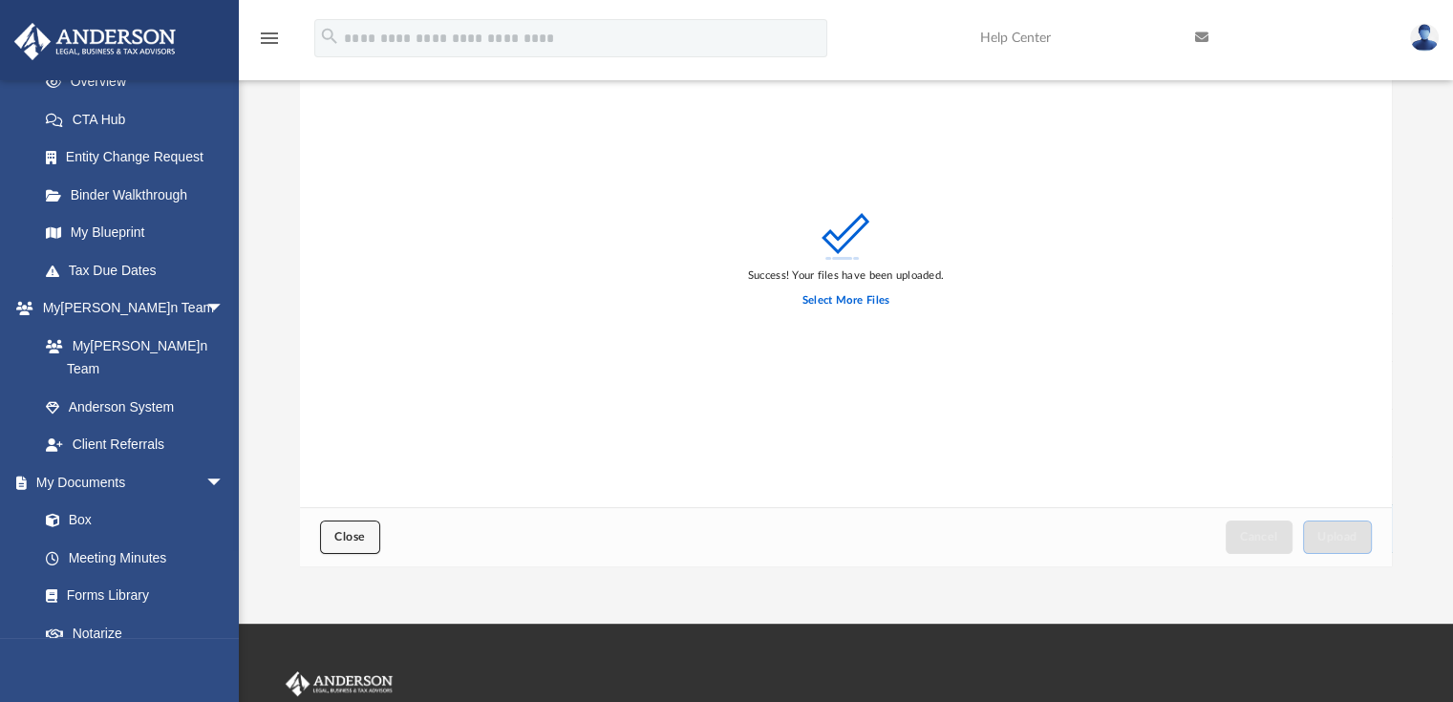
click at [346, 538] on span "Close" at bounding box center [349, 536] width 31 height 11
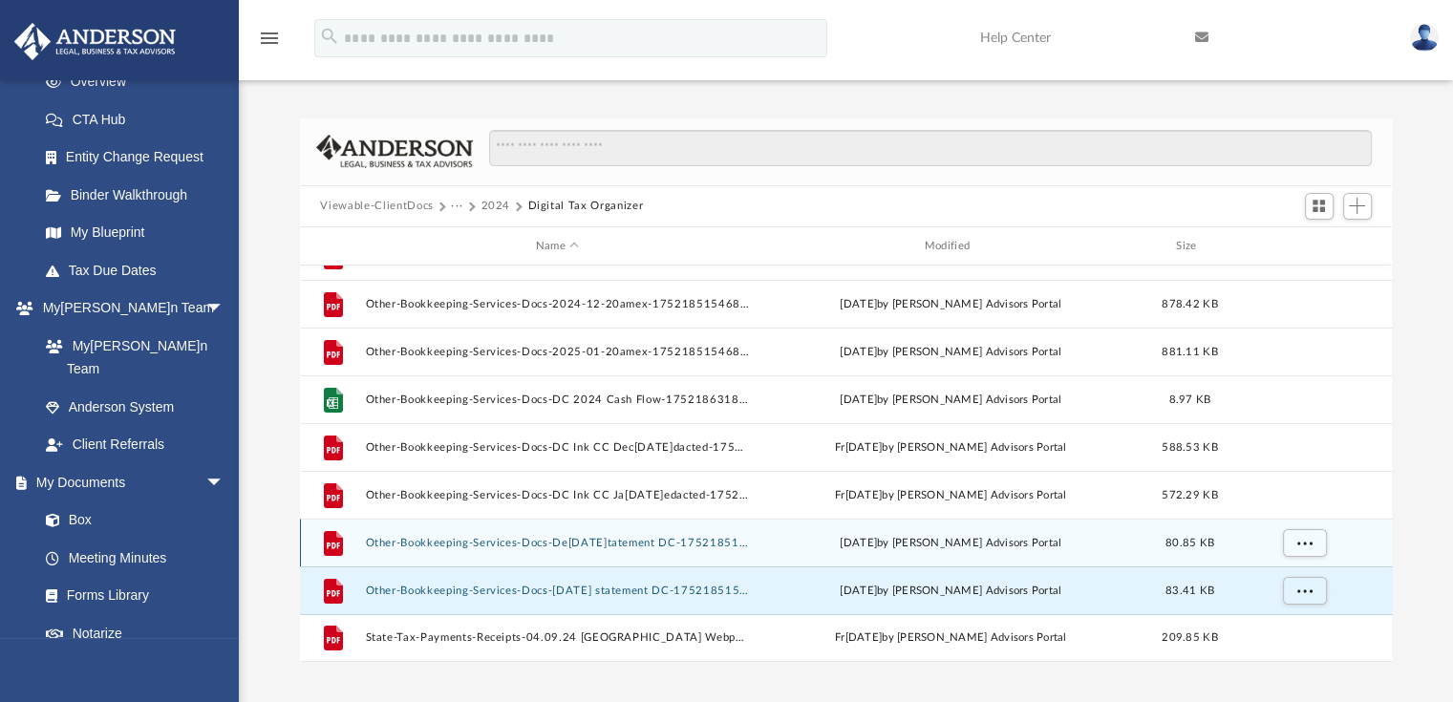
scroll to position [0, 0]
